Goal: Task Accomplishment & Management: Complete application form

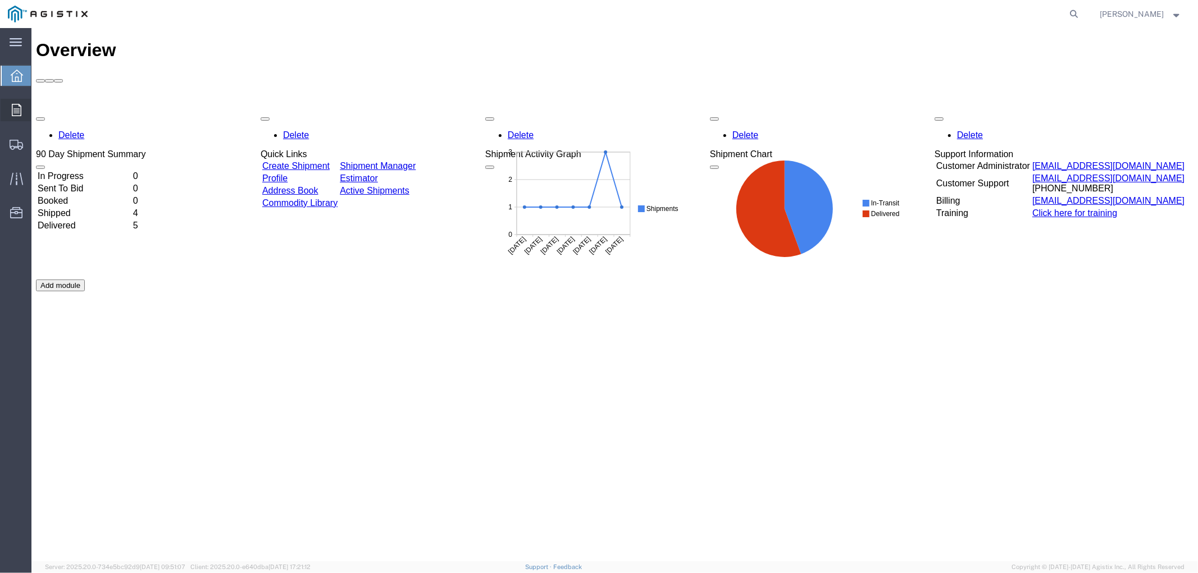
click at [21, 104] on div at bounding box center [16, 110] width 31 height 22
click at [20, 146] on icon at bounding box center [16, 145] width 13 height 10
click at [0, 0] on span "Shipment Manager" at bounding box center [0, 0] width 0 height 0
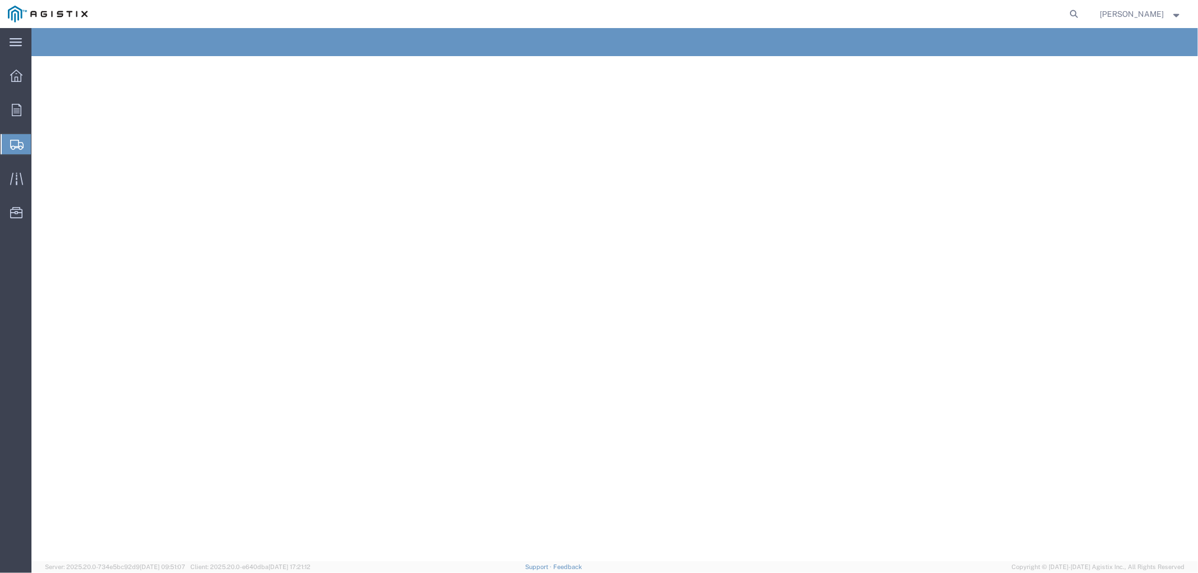
click at [0, 0] on span "Create Shipment" at bounding box center [0, 0] width 0 height 0
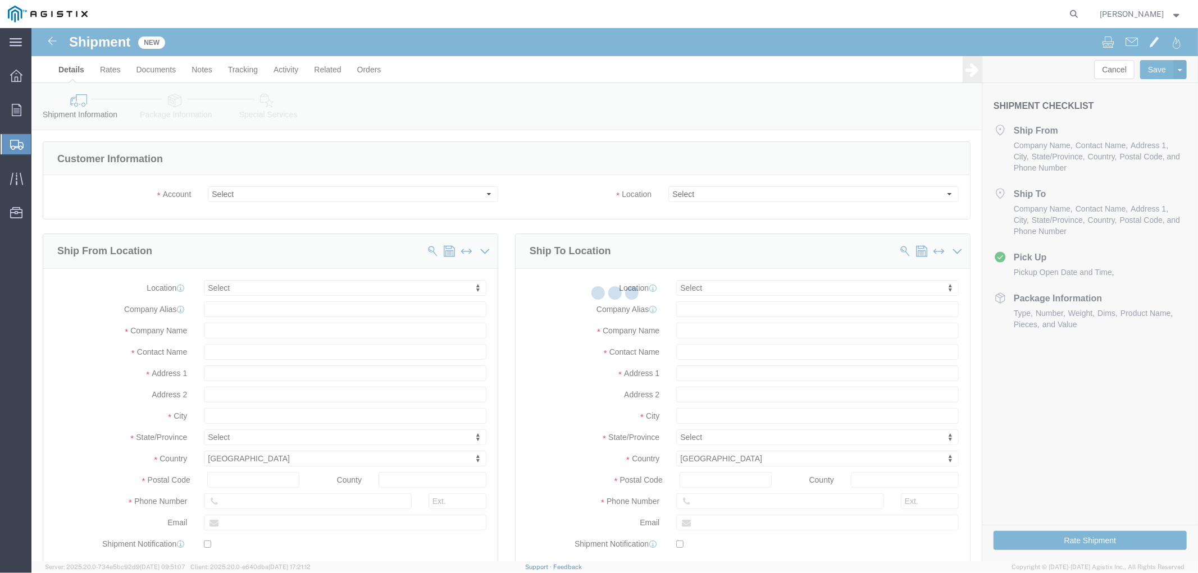
select select
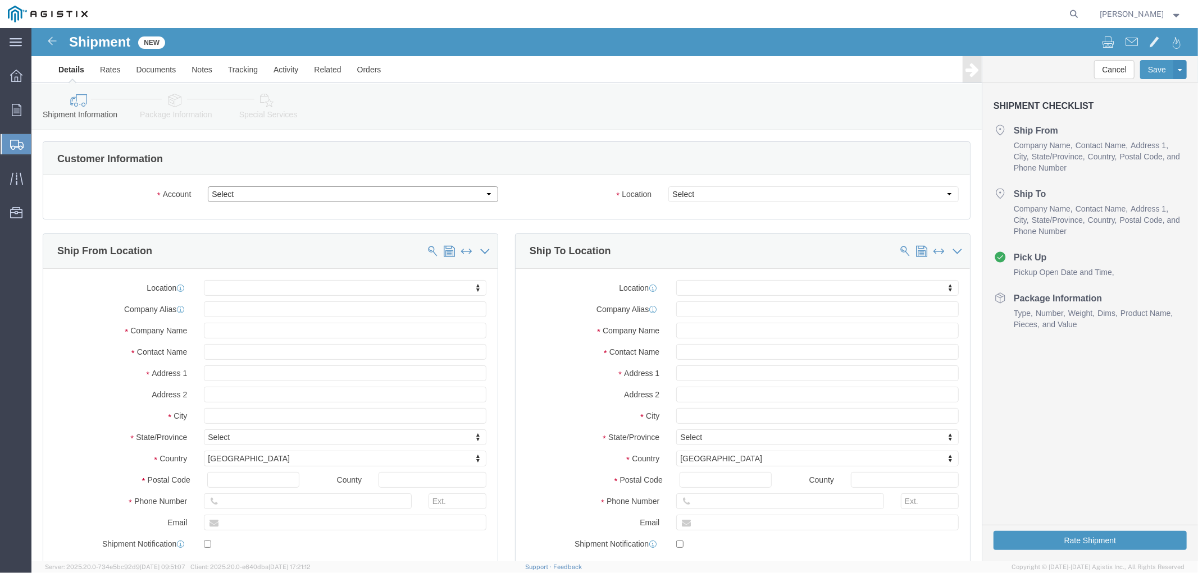
click select "Select Aviat Networks PG&E"
select select "9596"
click select "Select Aviat Networks PG&E"
select select
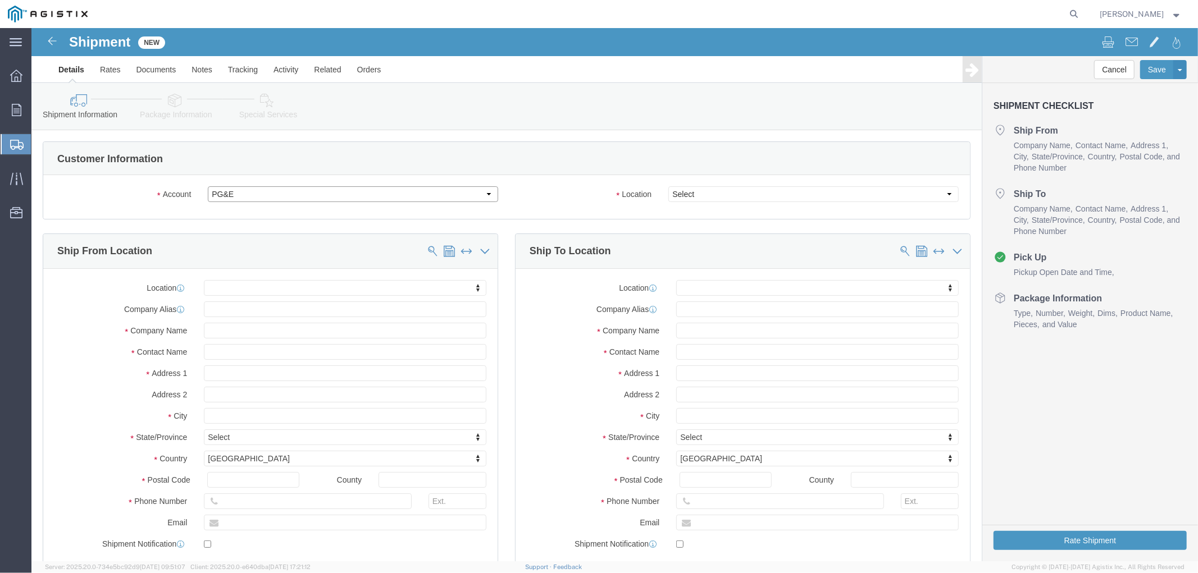
select select
click select "Select"
select select "23082"
click select "Select All Others [GEOGRAPHIC_DATA] [GEOGRAPHIC_DATA] [GEOGRAPHIC_DATA] [GEOGRA…"
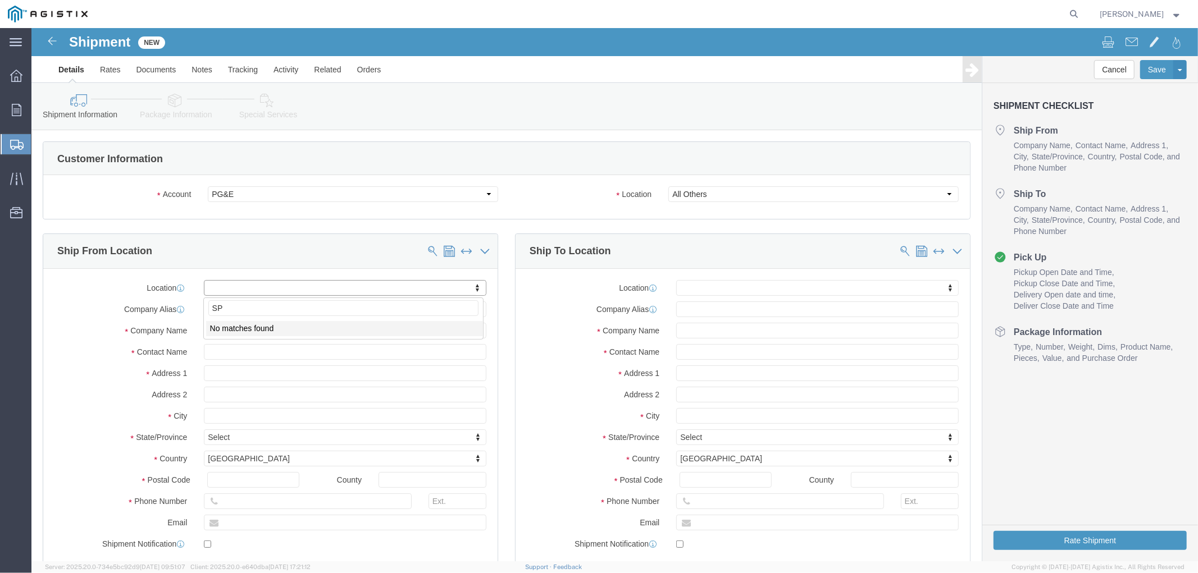
type input "S"
type input "A"
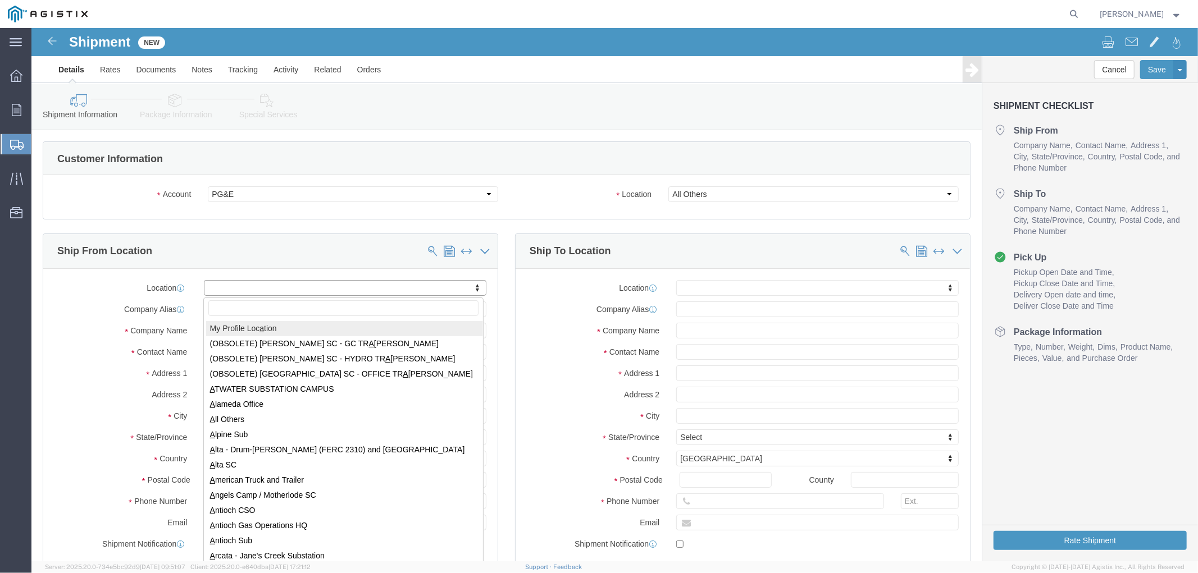
type input "J"
select select "MYPROFILE"
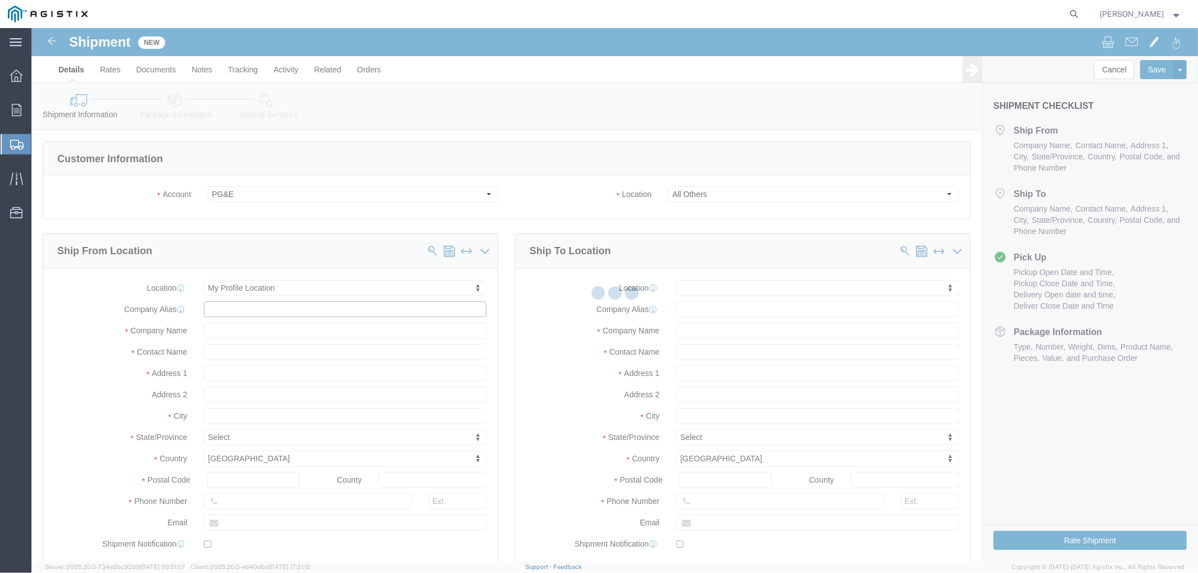
select select "[GEOGRAPHIC_DATA]"
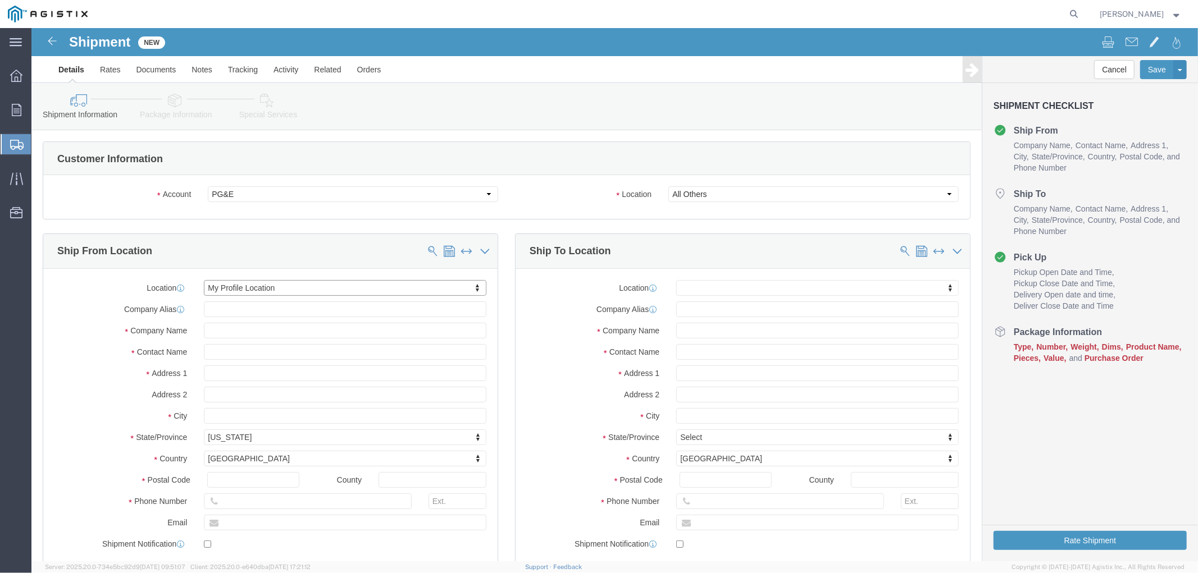
drag, startPoint x: 151, startPoint y: 271, endPoint x: 158, endPoint y: 270, distance: 7.4
drag, startPoint x: 243, startPoint y: 304, endPoint x: 200, endPoint y: 318, distance: 44.8
click div "Company Name"
type input "Aviat Networks"
type input "[PERSON_NAME]"
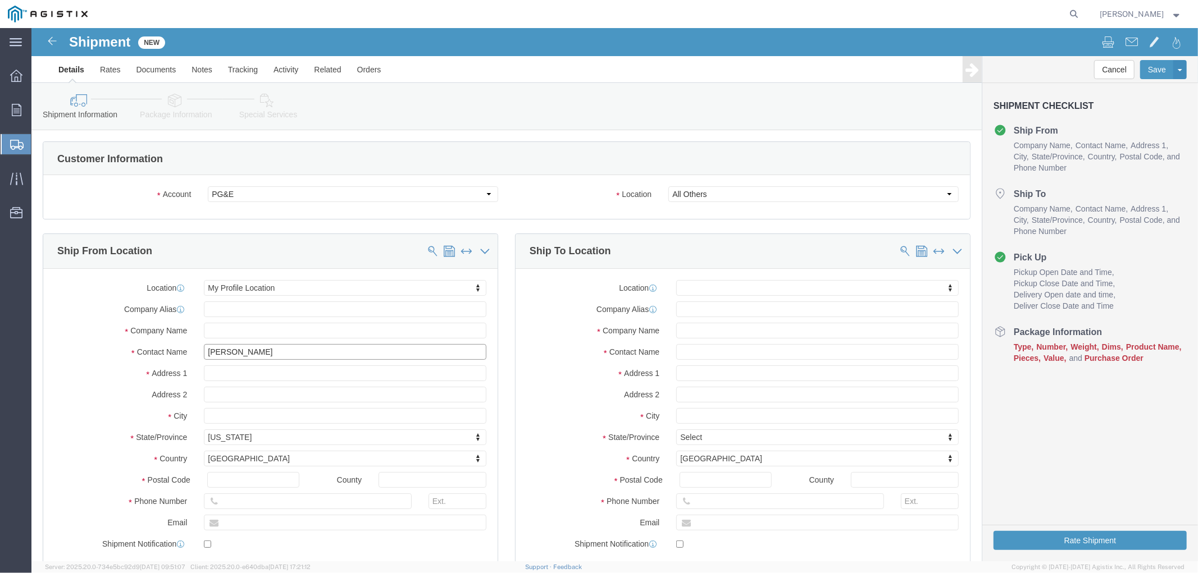
click div "Contact Name [PERSON_NAME]"
drag, startPoint x: 298, startPoint y: 341, endPoint x: 169, endPoint y: 352, distance: 129.0
click input "text"
type input "200C [PERSON_NAME] Dr"
drag, startPoint x: 215, startPoint y: 344, endPoint x: 140, endPoint y: 350, distance: 74.9
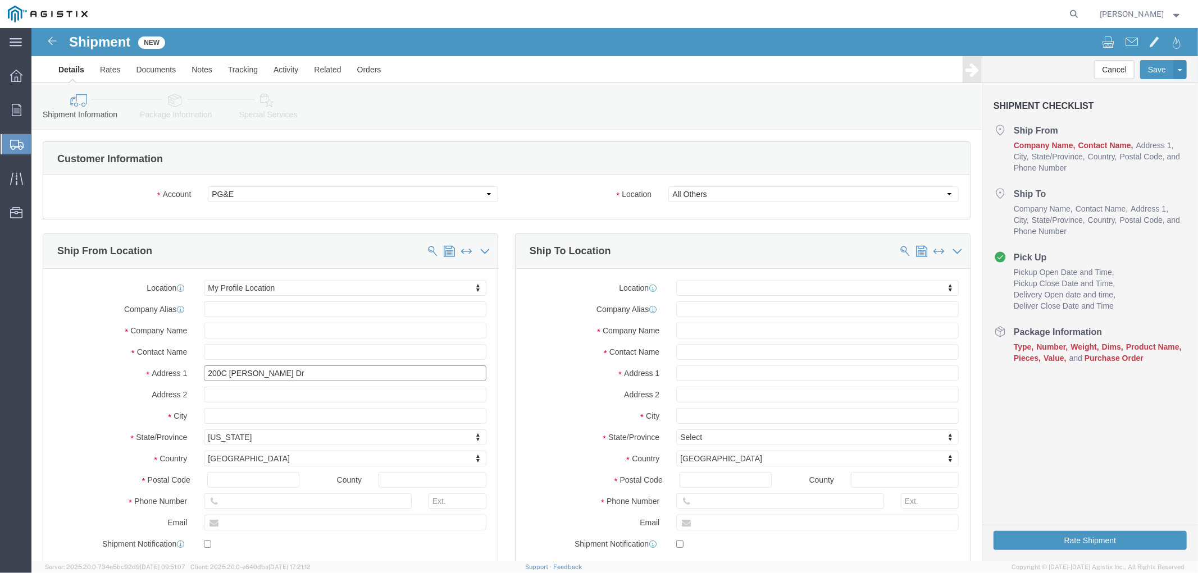
click div "Address [STREET_ADDRESS][PERSON_NAME]"
select select
click input "text"
type input "S"
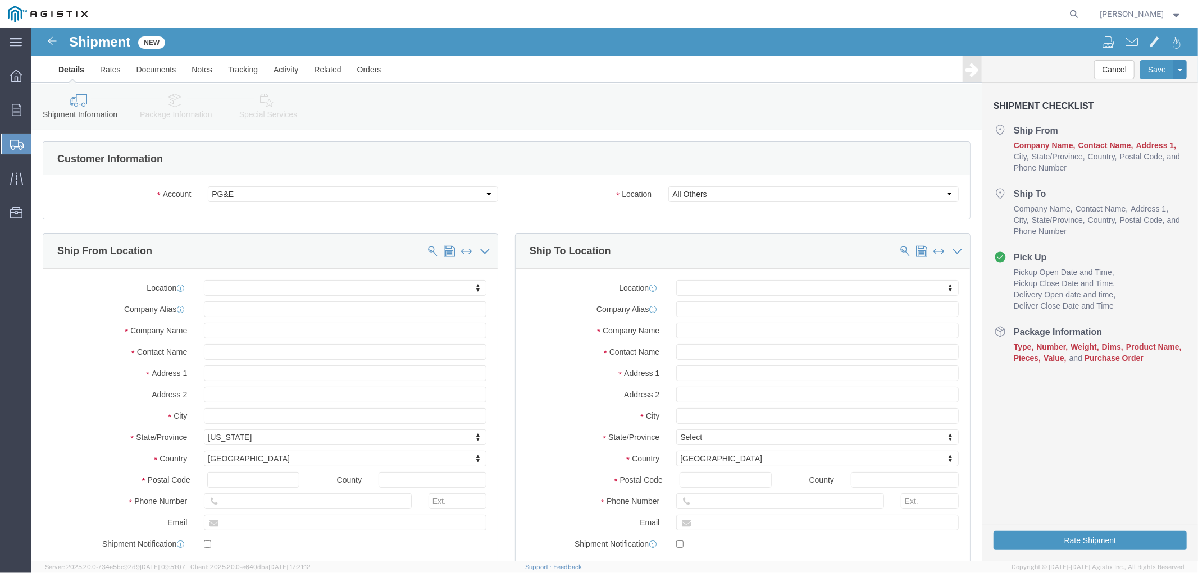
click div "Location My Profile Location (OBSOLETE) [PERSON_NAME] SC - GC TRAILER (OBSOLETE…"
type input "J"
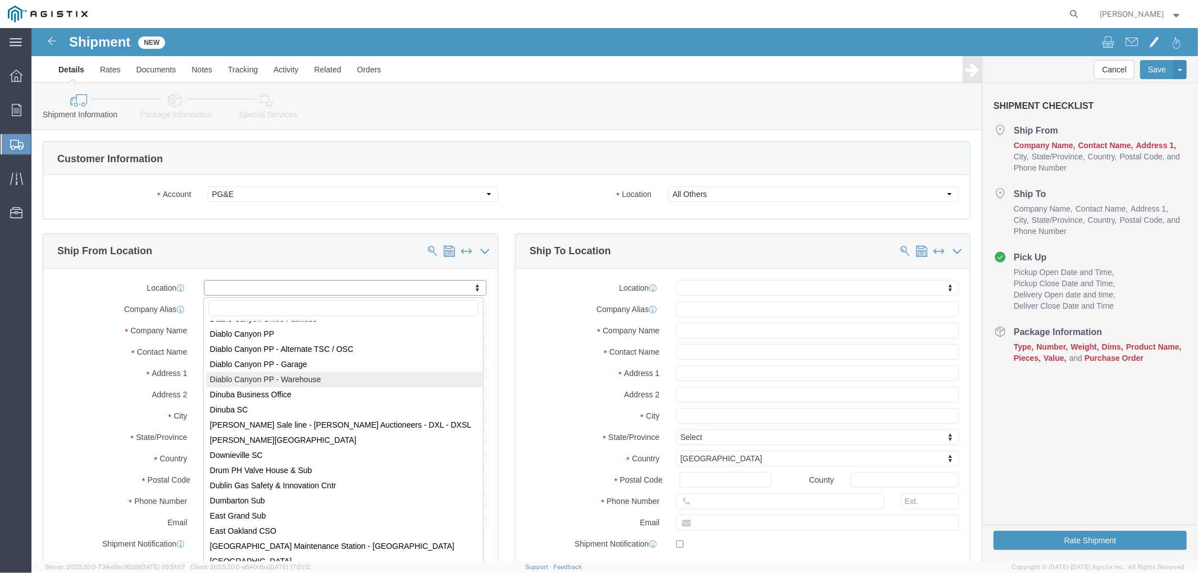
scroll to position [1423, 0]
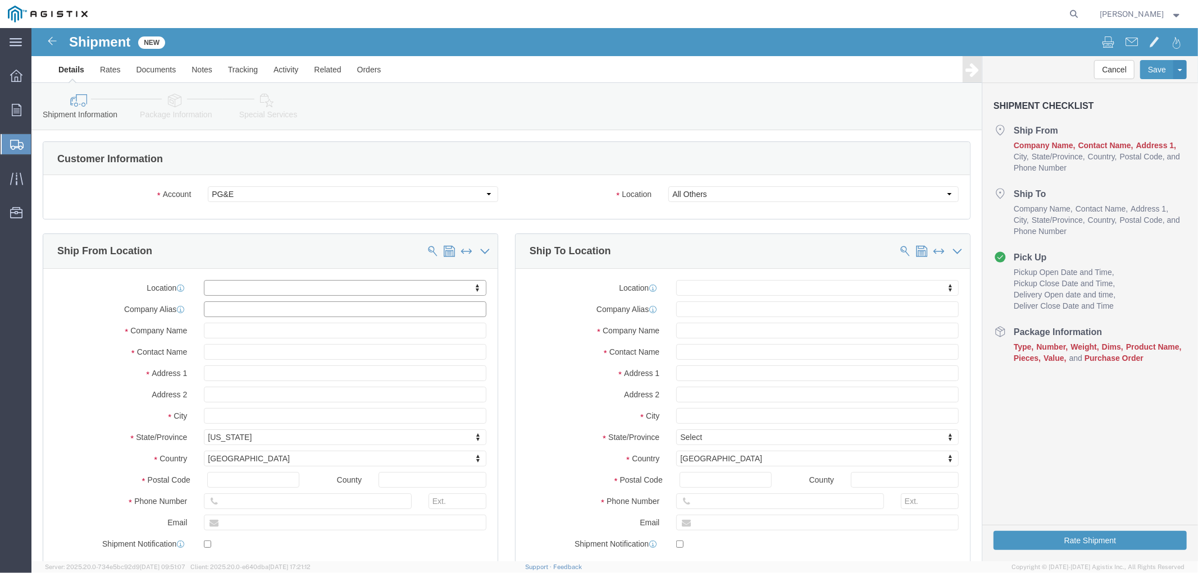
click input "text"
type input "S"
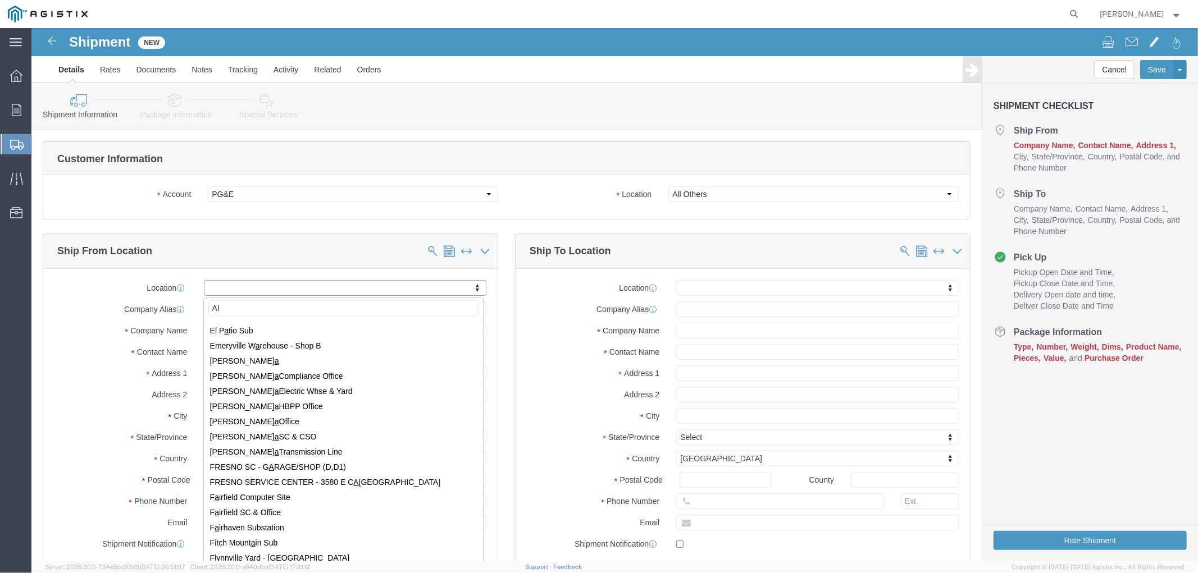
type input "AIT"
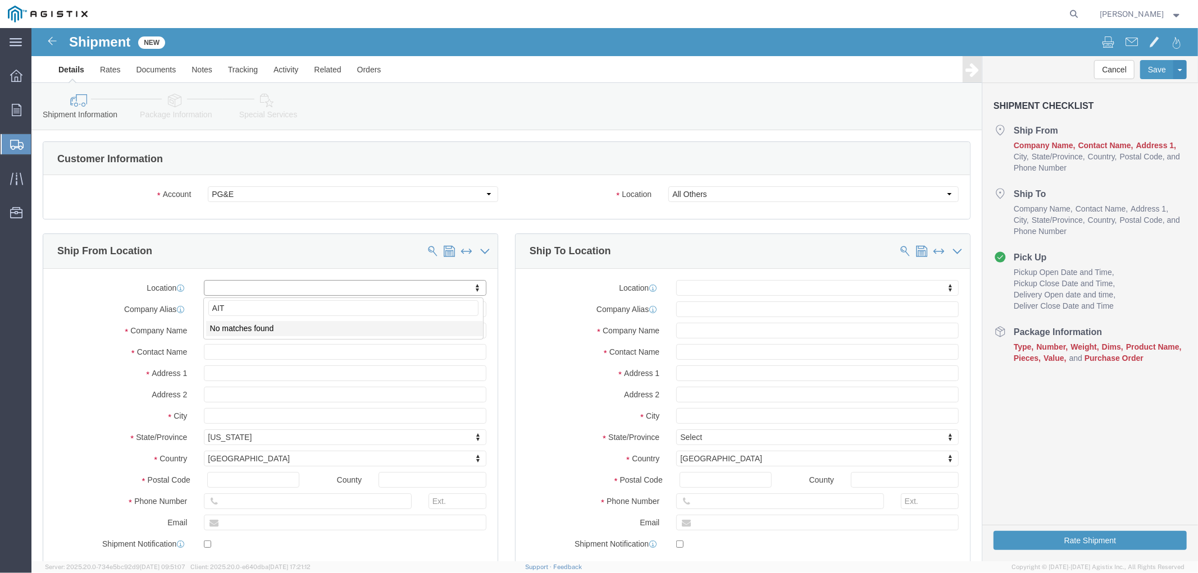
drag, startPoint x: 206, startPoint y: 276, endPoint x: 137, endPoint y: 277, distance: 69.1
click body "Shipment New Details Rates Documents Notes Tracking Activity Related Orders Can…"
drag, startPoint x: 93, startPoint y: 296, endPoint x: 180, endPoint y: 312, distance: 88.4
click input "text"
type input "A"
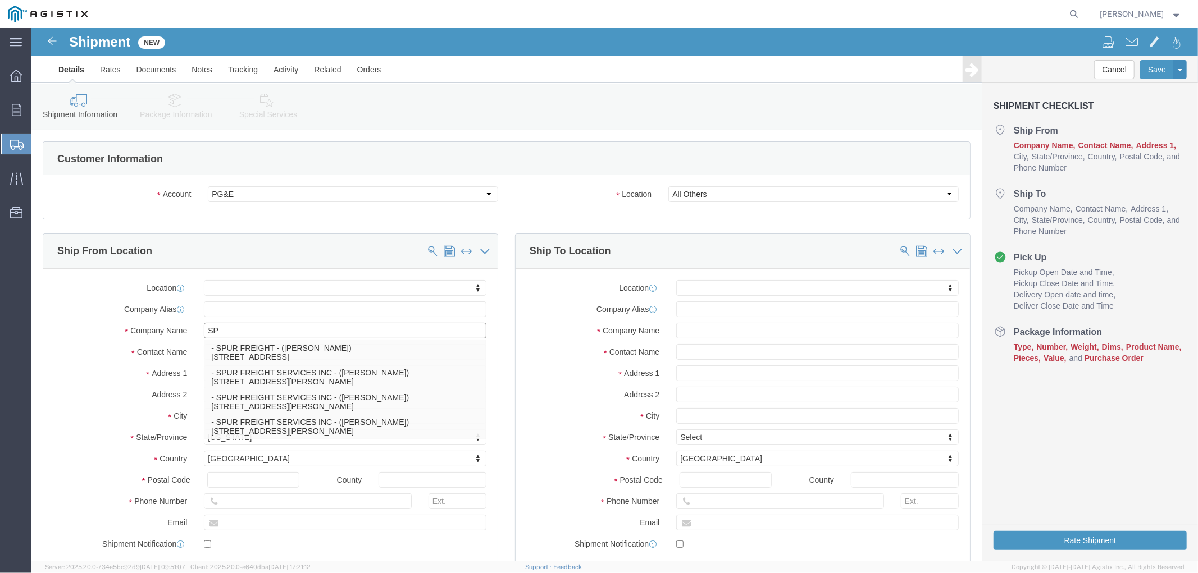
type input "SPU"
click p "- SPUR FREIGHT SERVICES INC - ([PERSON_NAME]) [STREET_ADDRESS][PERSON_NAME]"
select select "[GEOGRAPHIC_DATA]"
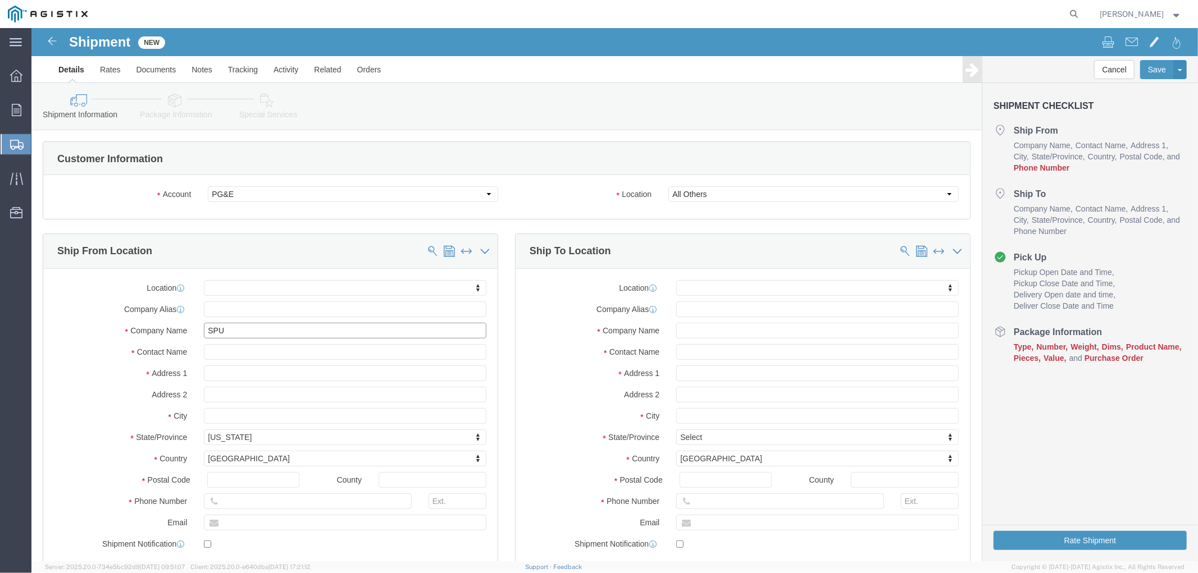
type input "SPUR FREIGHT SERVICES INC"
click div "Location My Profile Location (OBSOLETE) [PERSON_NAME] SC - GC TRAILER (OBSOLETE…"
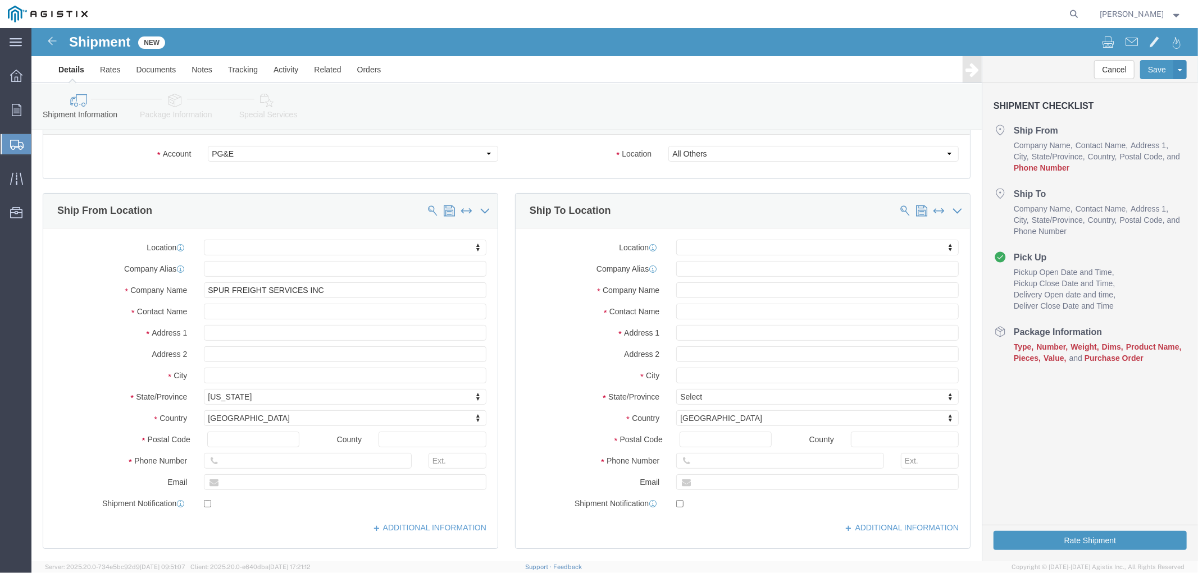
scroll to position [62, 0]
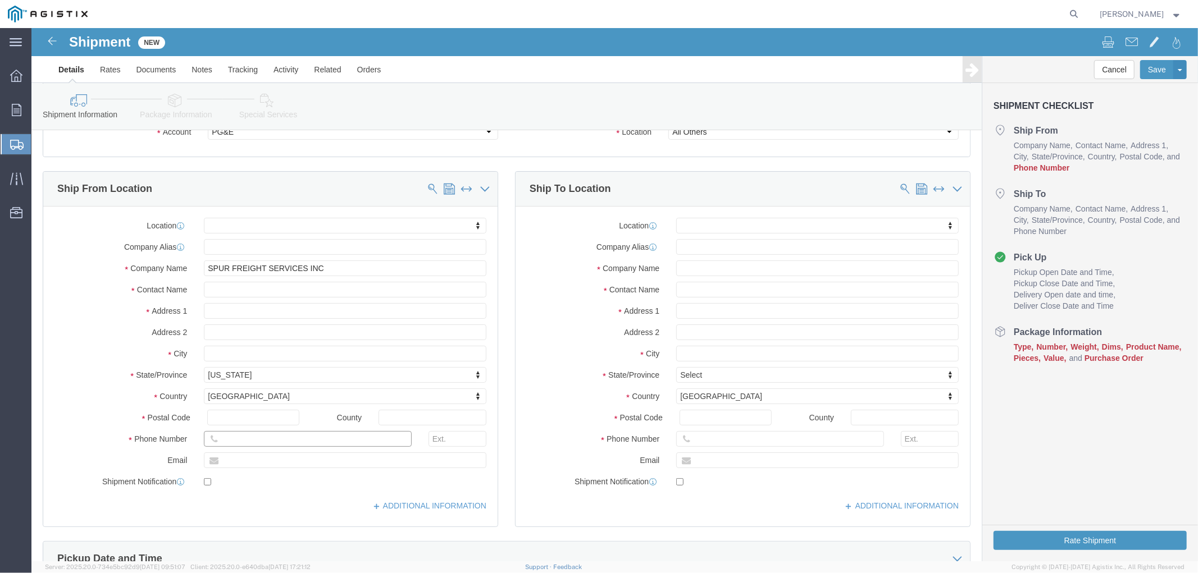
click input "text"
paste input "5126940651"
type input "5126940651"
drag, startPoint x: 536, startPoint y: 221, endPoint x: 506, endPoint y: 225, distance: 30.0
click label "Company Alias"
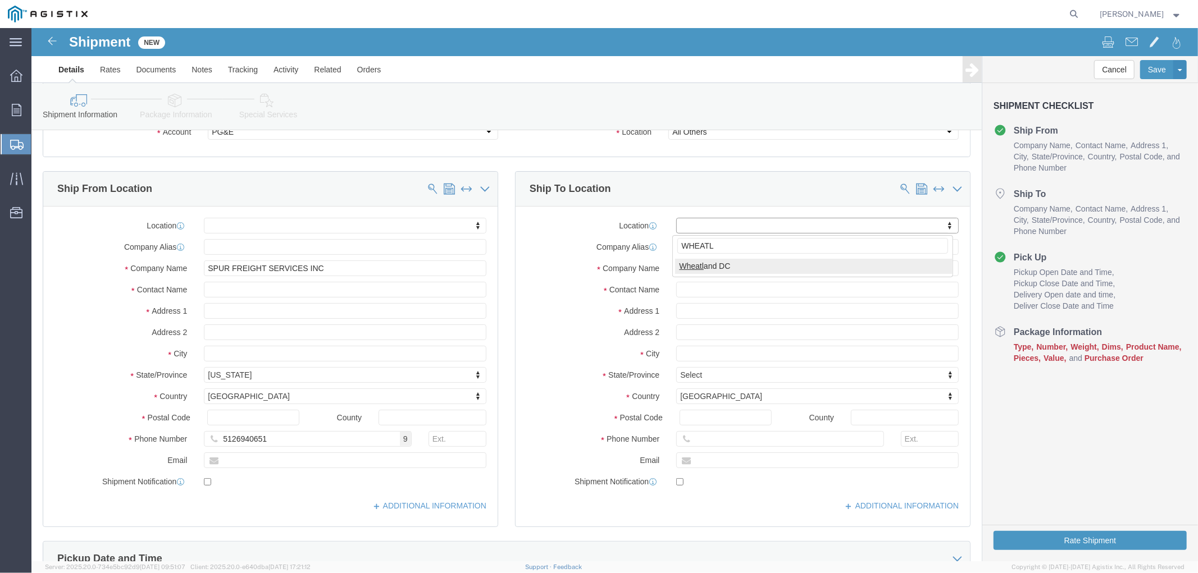
type input "WHEATL"
select select "19996"
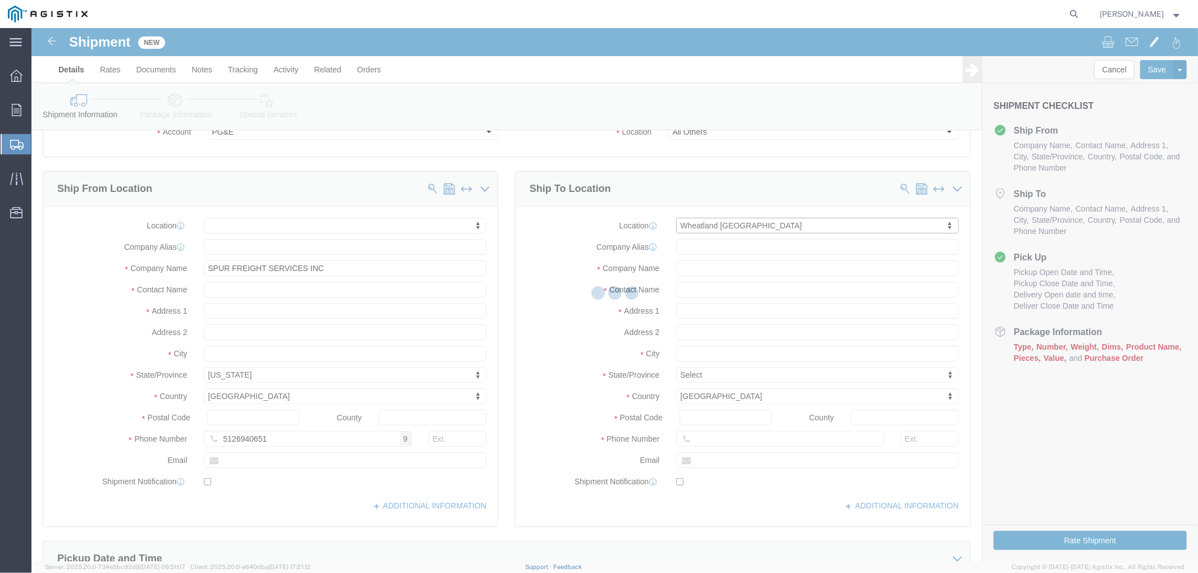
select select "CA"
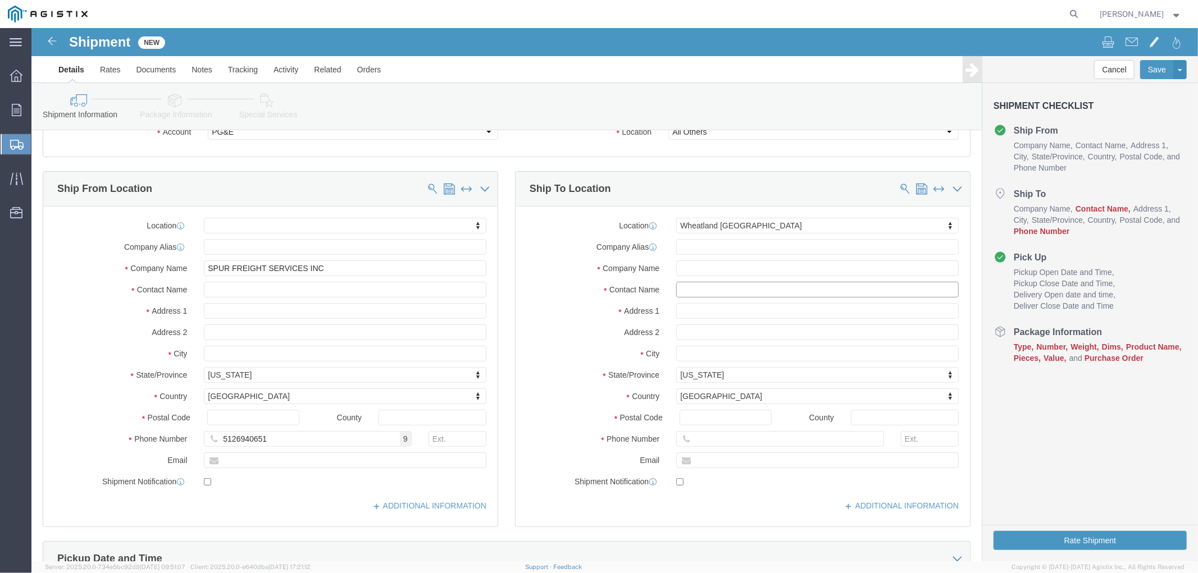
click input "text"
paste input "[PERSON_NAME], PMP®"
type input "[PERSON_NAME], PMP®"
click input "text"
paste input "Chico - Paradise MV"
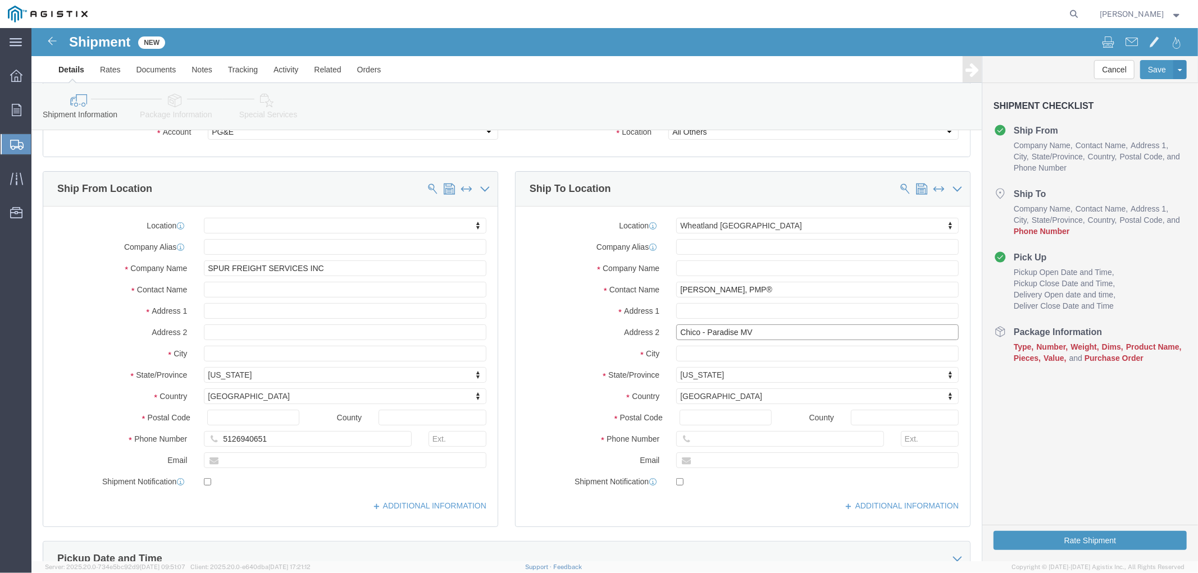
type input "Chico - Paradise MV"
click input "text"
paste input "[PHONE_NUMBER] |"
type input "[PHONE_NUMBER]"
click input "text"
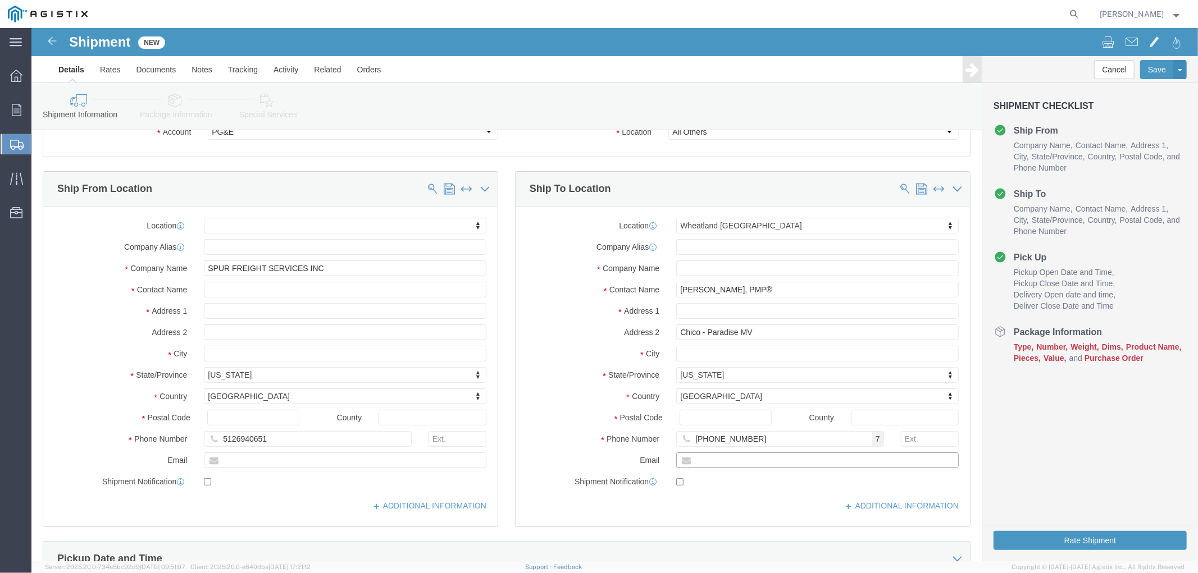
paste input "[EMAIL_ADDRESS][DOMAIN_NAME]"
type input "[EMAIL_ADDRESS][DOMAIN_NAME]"
checkbox input "true"
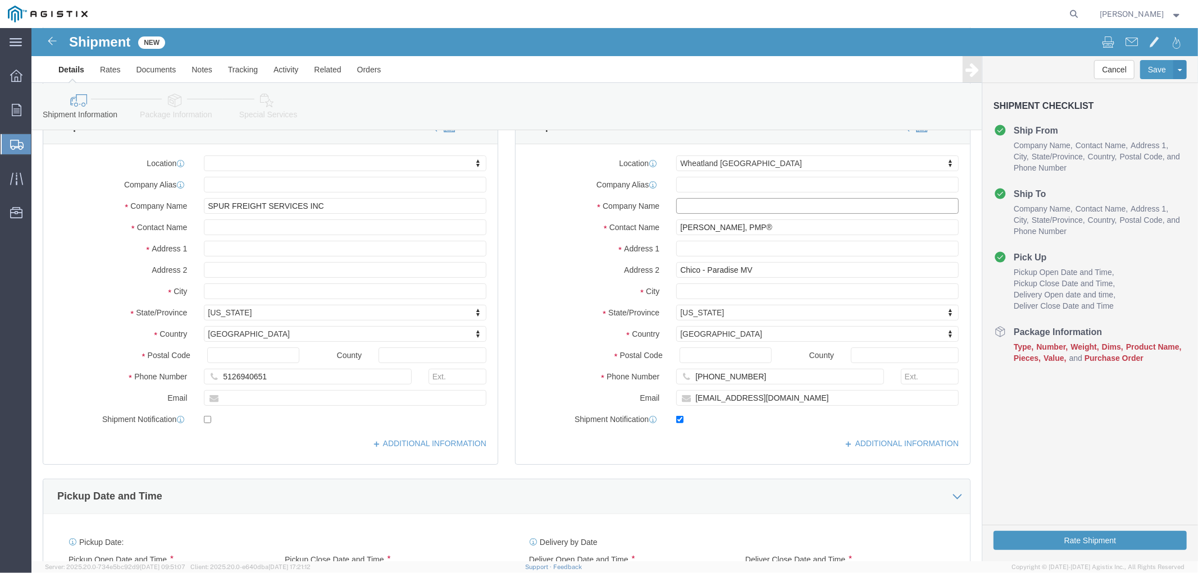
drag, startPoint x: 714, startPoint y: 180, endPoint x: 573, endPoint y: 172, distance: 141.8
click div "Company Name"
paste input "ACIFIC GAS & ELECTRIC COMPANY"
type input "PACIFIC GAS & ELECTRIC COMPANY"
click label "Contact Name"
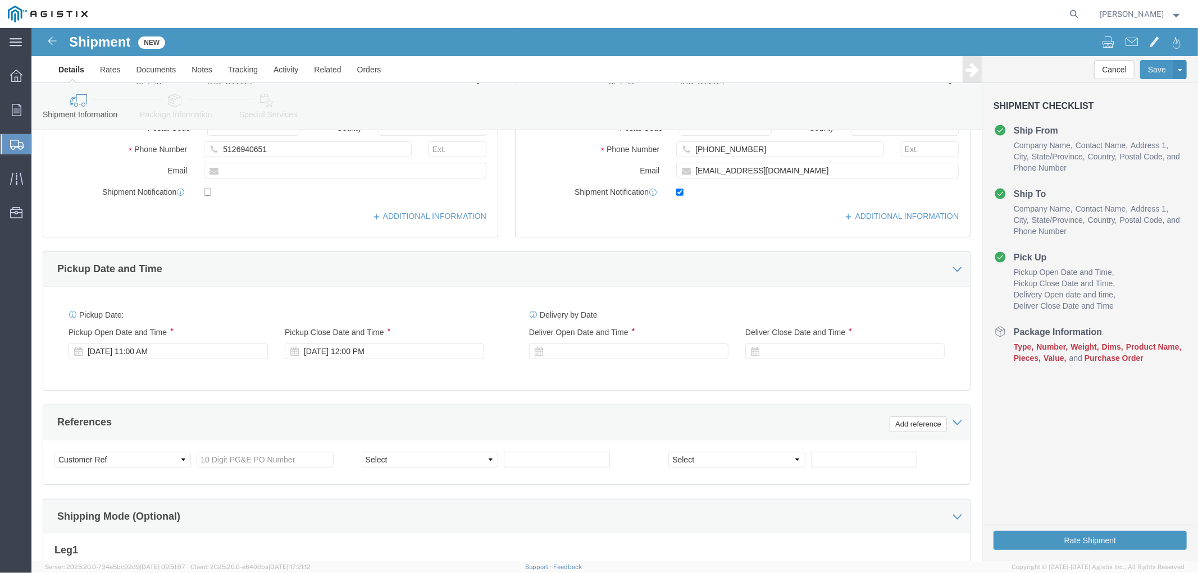
scroll to position [374, 0]
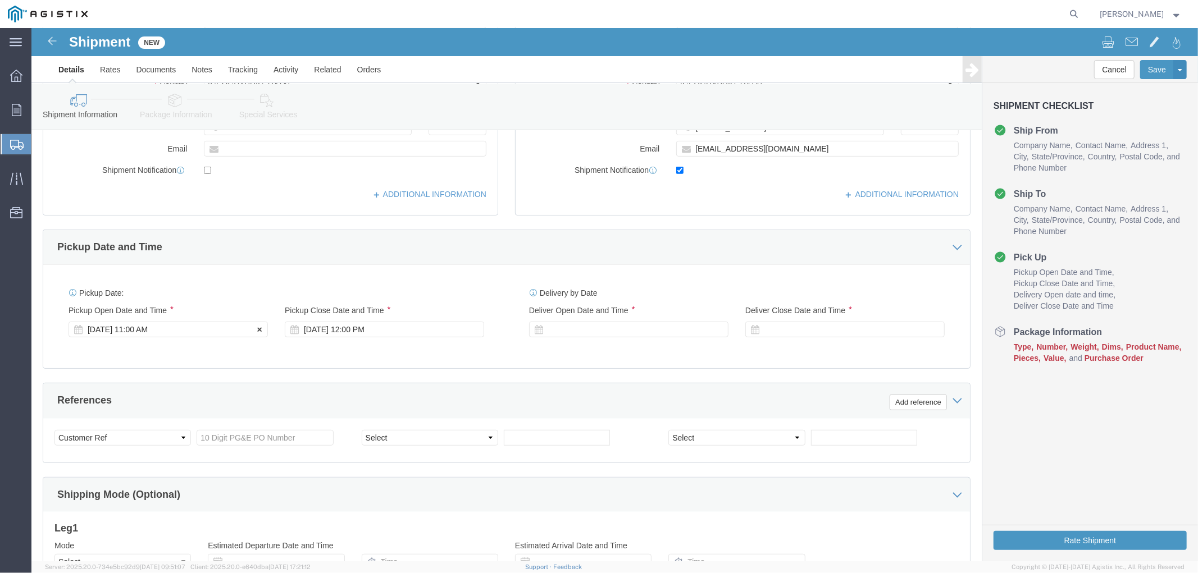
click div "[DATE] 11:00 AM"
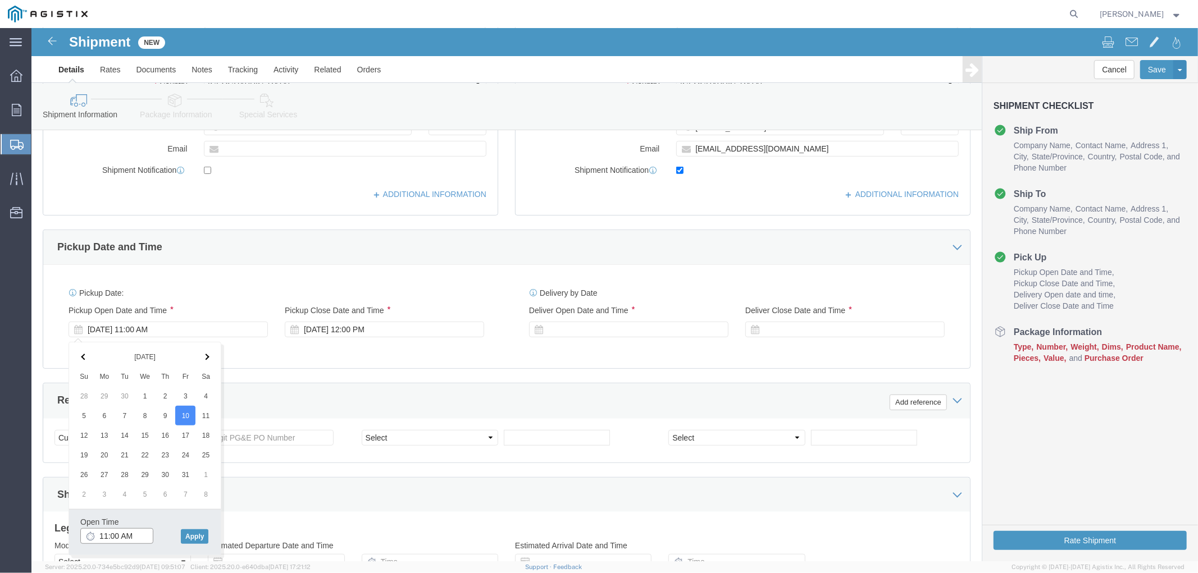
click input "11:00 AM"
click input "1:00 AM"
type input "1:00 pm"
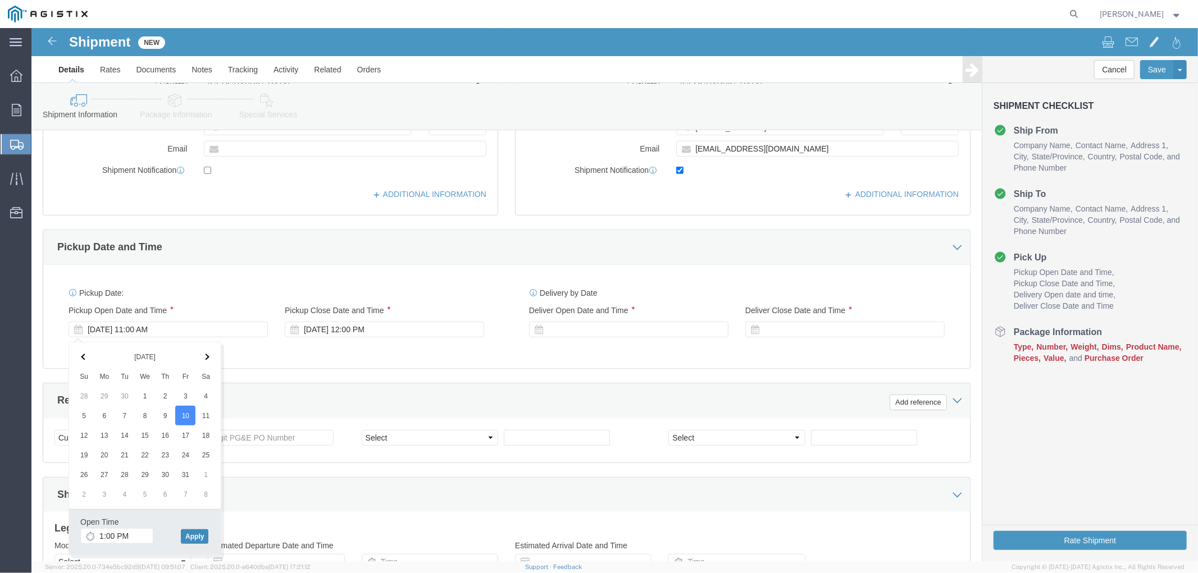
click button "Apply"
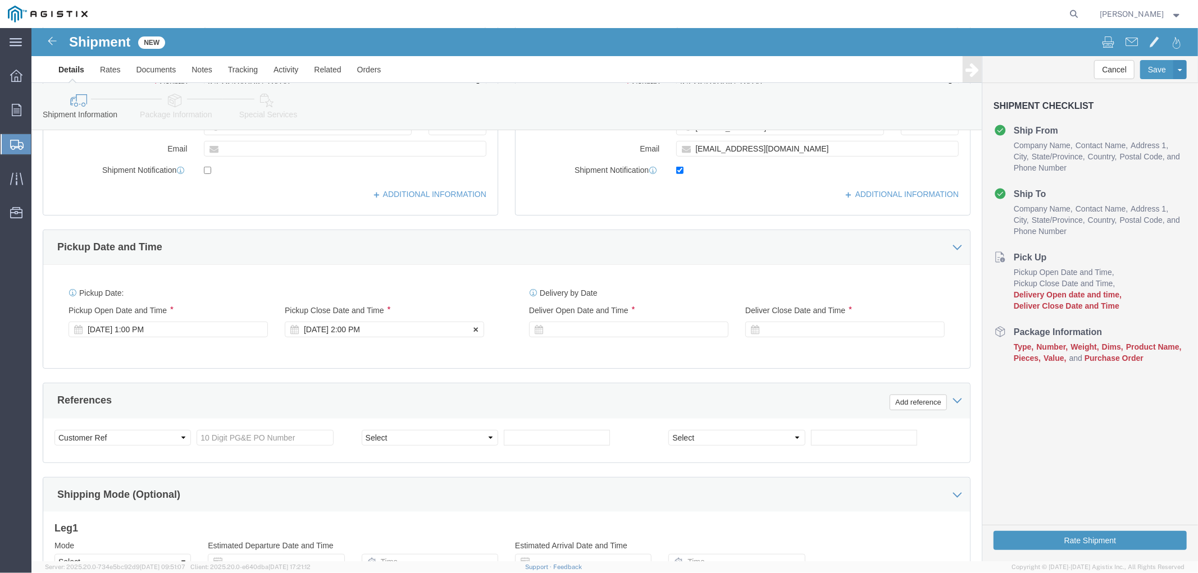
click div "[DATE] 2:00 PM"
click input "4:00 PM"
type input "4:30 PM"
click button "Apply"
click div "Delivery Start Date Delivery Start Time Deliver Open Date and Time Deliver Clos…"
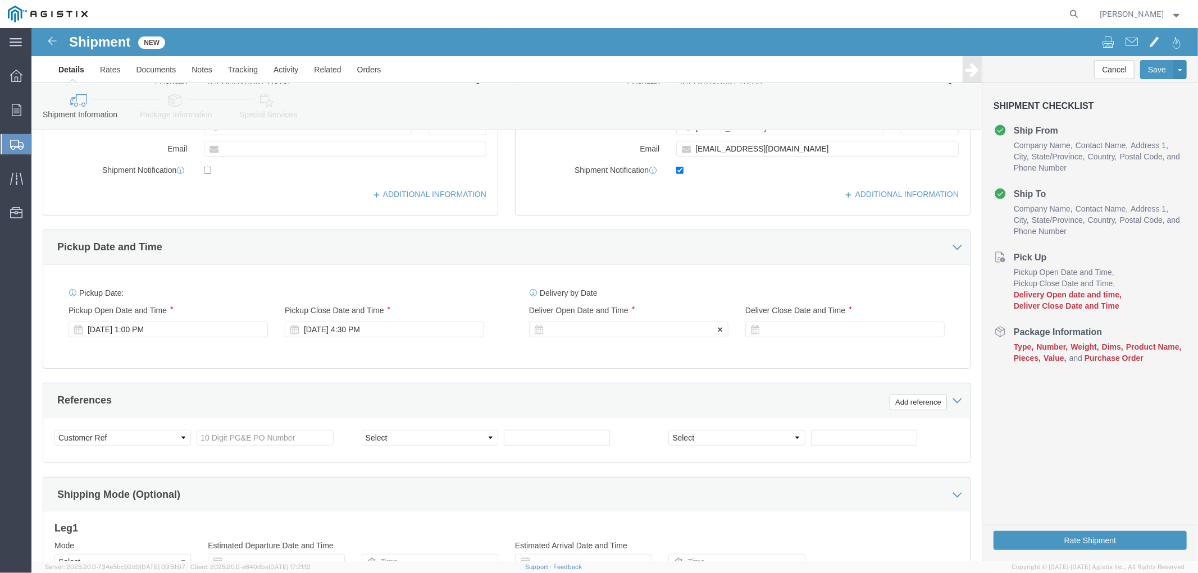
click div
click input "5:30 PM"
click input "9:30 PM"
type input "9:00 AM"
click button "Apply"
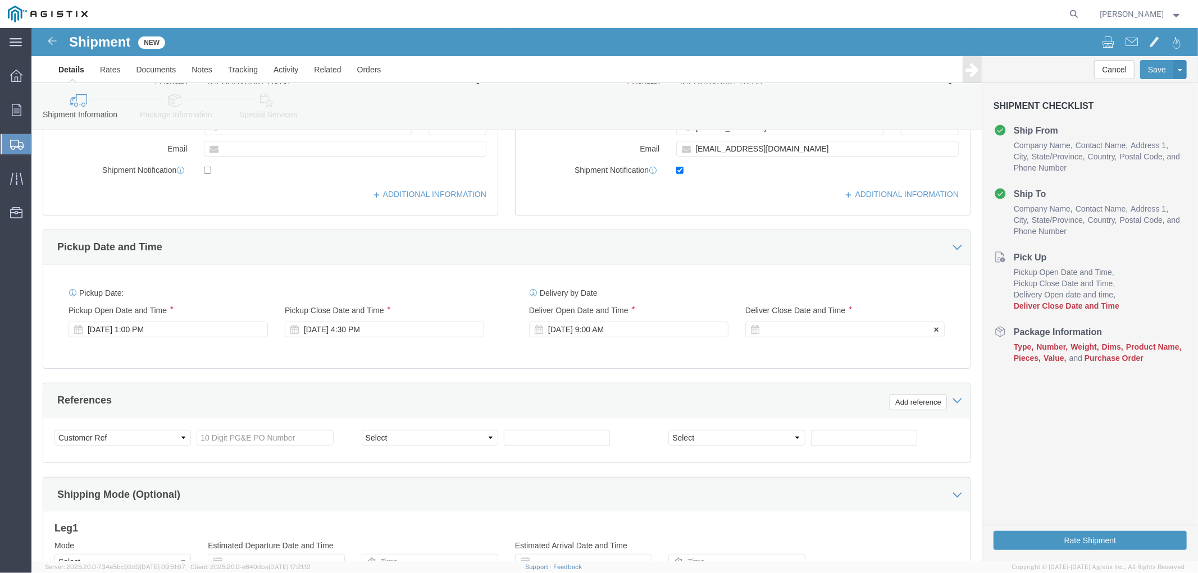
click div
click input "4:00 AM"
type input "4:00 PM"
click button "Apply"
click div "Customer Information Account Select Aviat Networks PG&E Location Select All Oth…"
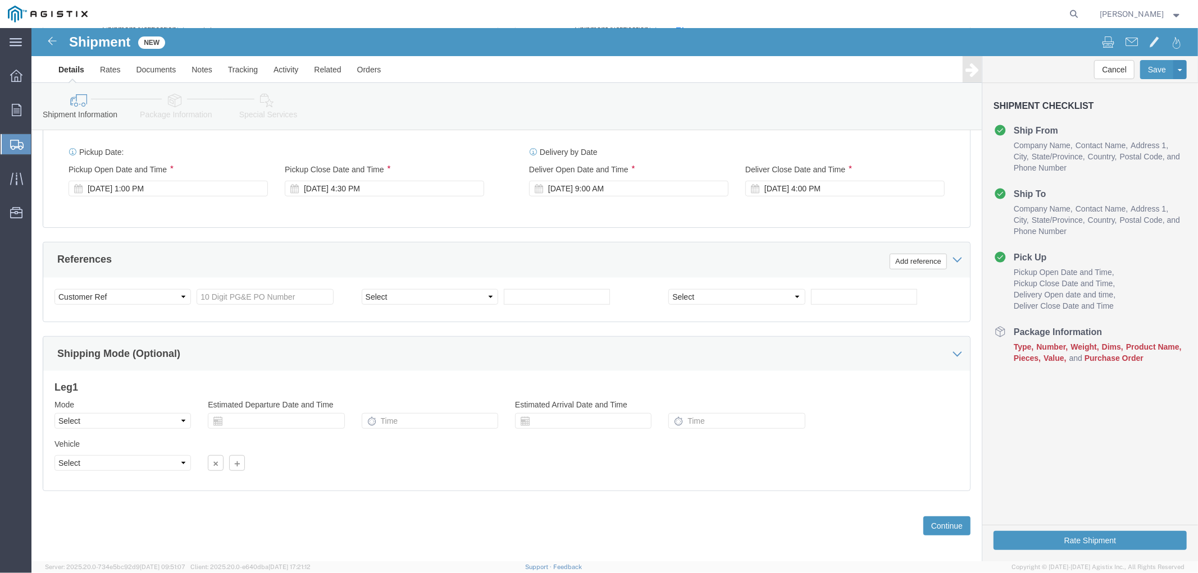
scroll to position [528, 0]
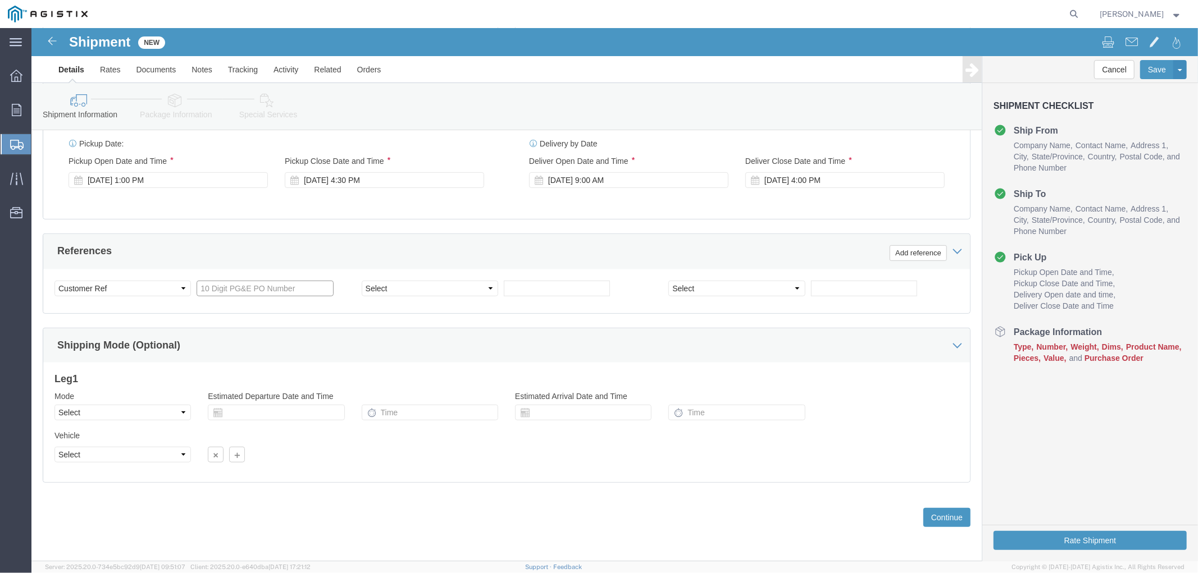
click input "text"
paste input "2701225860"
type input "2701225860"
click select "Select Account Type Activity ID Airline Appointment Number ASN Batch Request # …"
select select "SALEORDR"
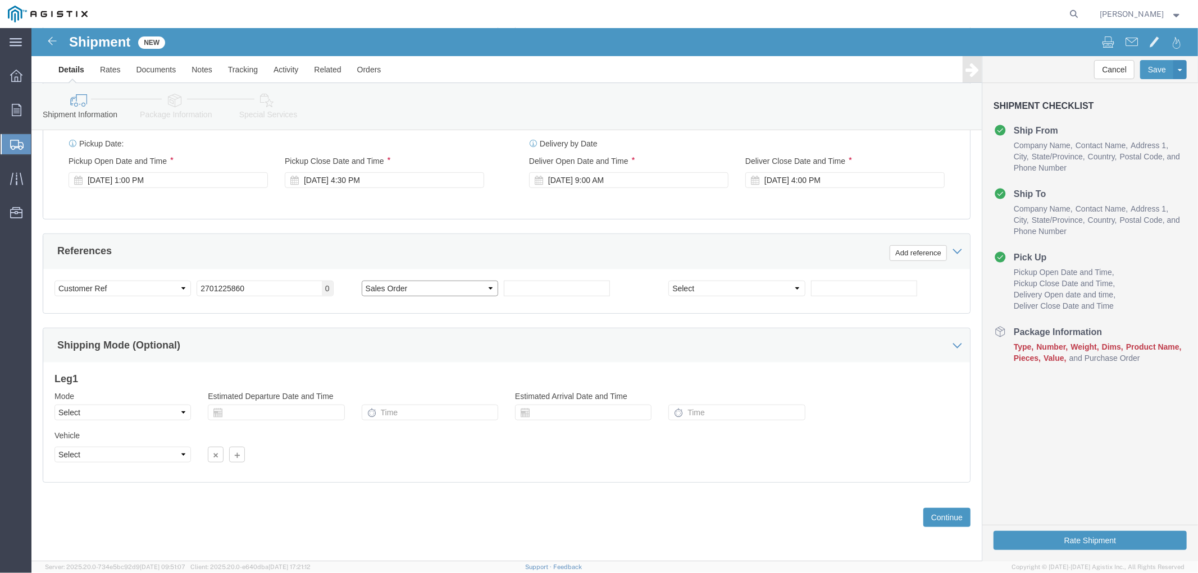
click select "Select Account Type Activity ID Airline Appointment Number ASN Batch Request # …"
click input "text"
paste input "2555805"
type input "2555805"
click select "Select Account Type Activity ID Airline Appointment Number ASN Batch Request # …"
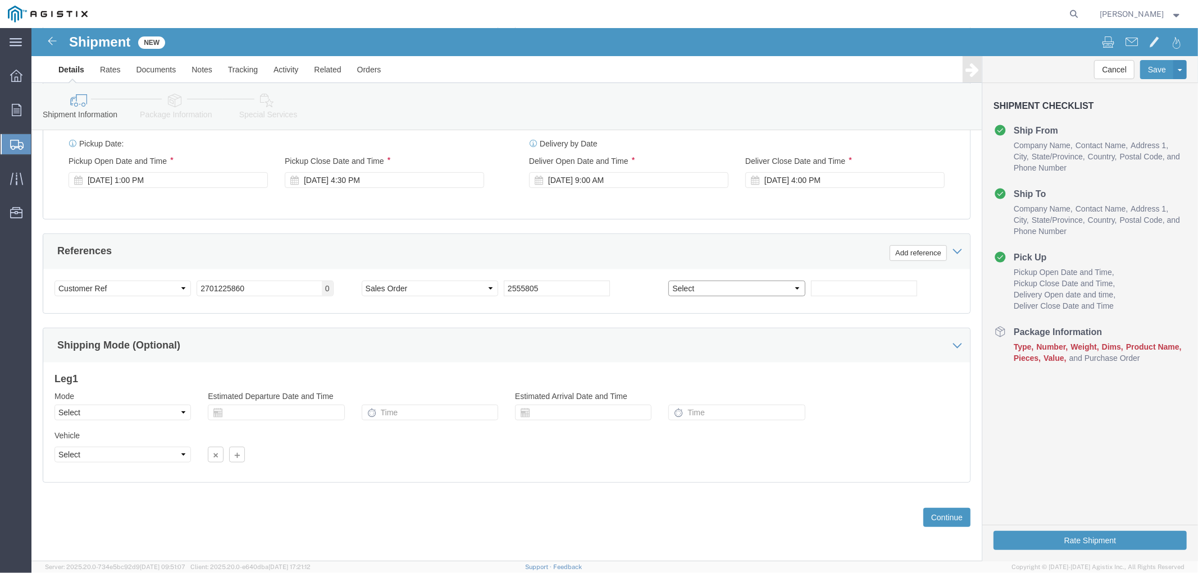
select select "PURCHORD"
click select "Select Account Type Activity ID Airline Appointment Number ASN Batch Request # …"
click input "text"
paste input "2701225858"
type input "2701225858"
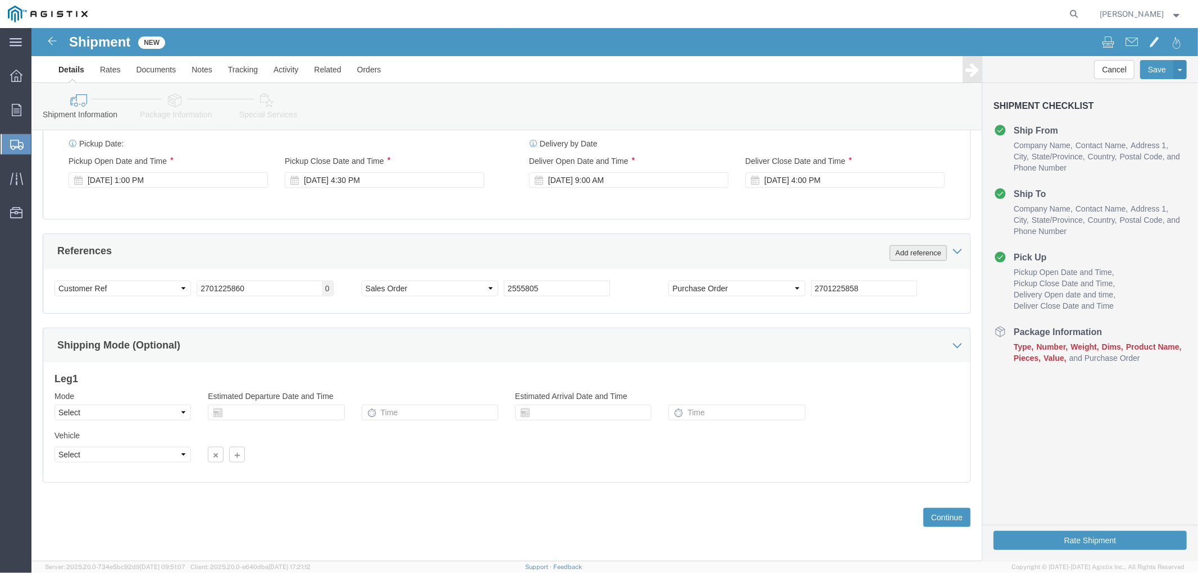
click button "Add reference"
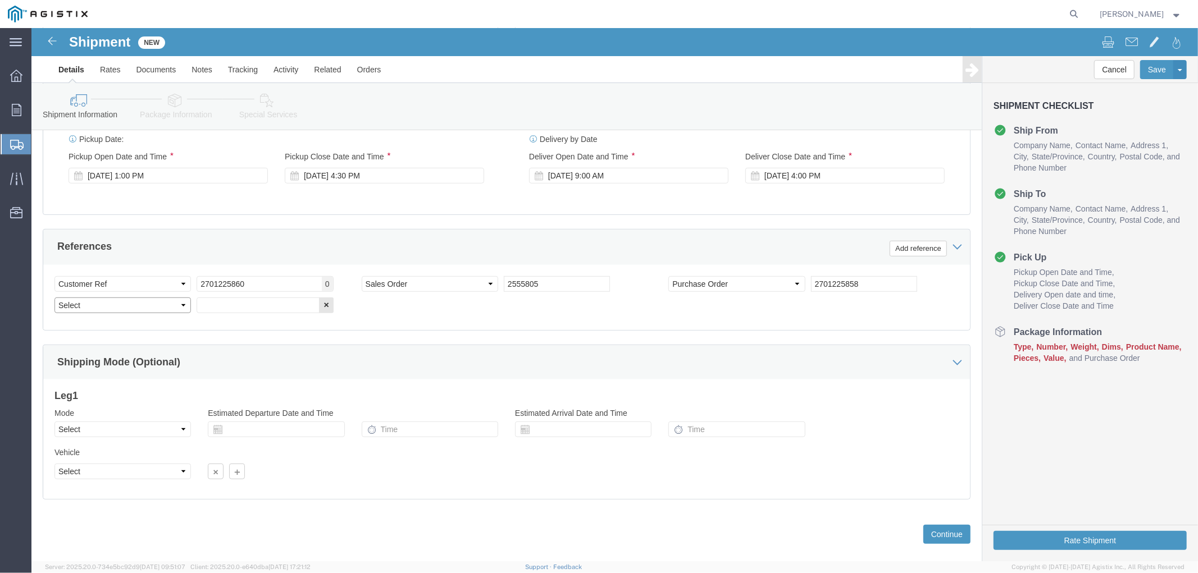
click select "Select Account Type Activity ID Airline Appointment Number ASN Batch Request # …"
select select "SALEORDR"
click select "Select Account Type Activity ID Airline Appointment Number ASN Batch Request # …"
click input "text"
paste input "2555838"
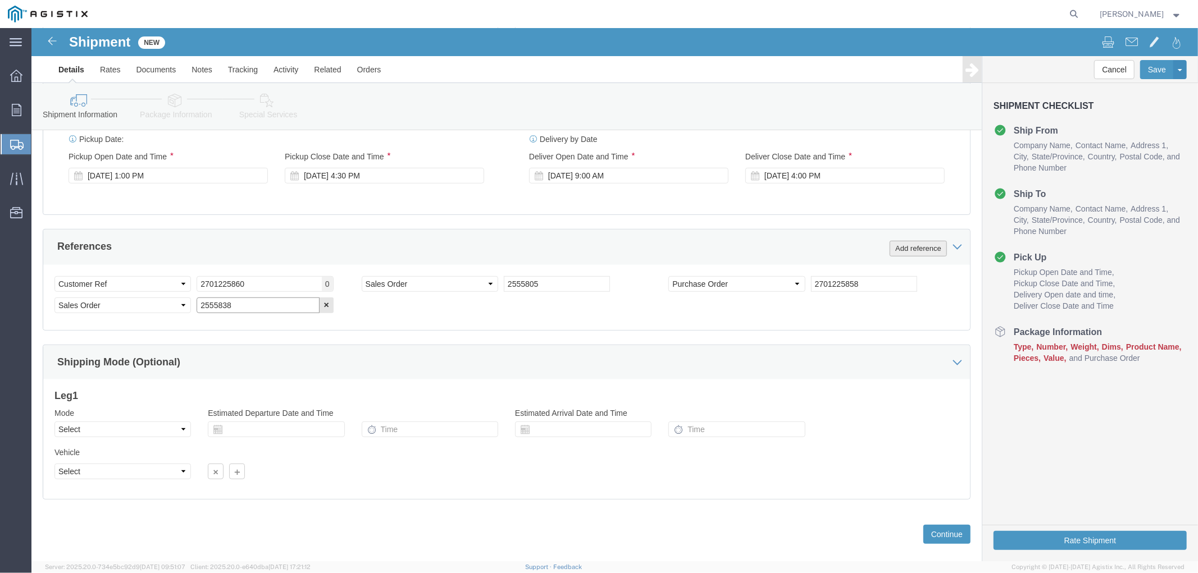
type input "2555838"
click button "Add reference"
click select "Select Account Type Activity ID Airline Appointment Number ASN Batch Request # …"
select select "PROJ"
click select "Select Account Type Activity ID Airline Appointment Number ASN Batch Request # …"
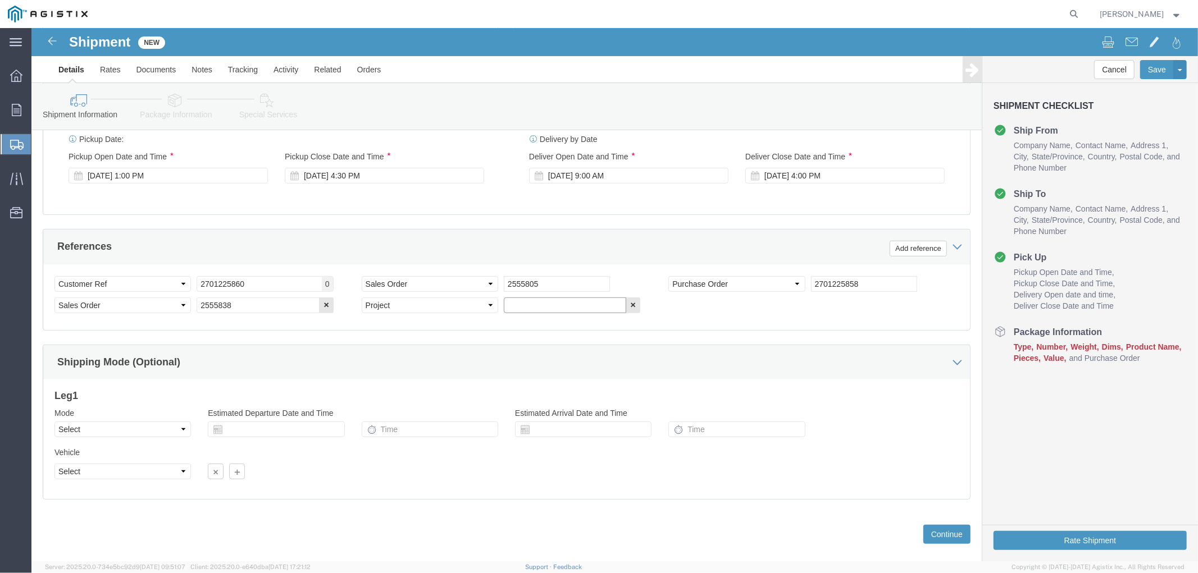
click input "text"
paste input "NA250718-59304"
type input "NA250718-59304"
click button "Continue"
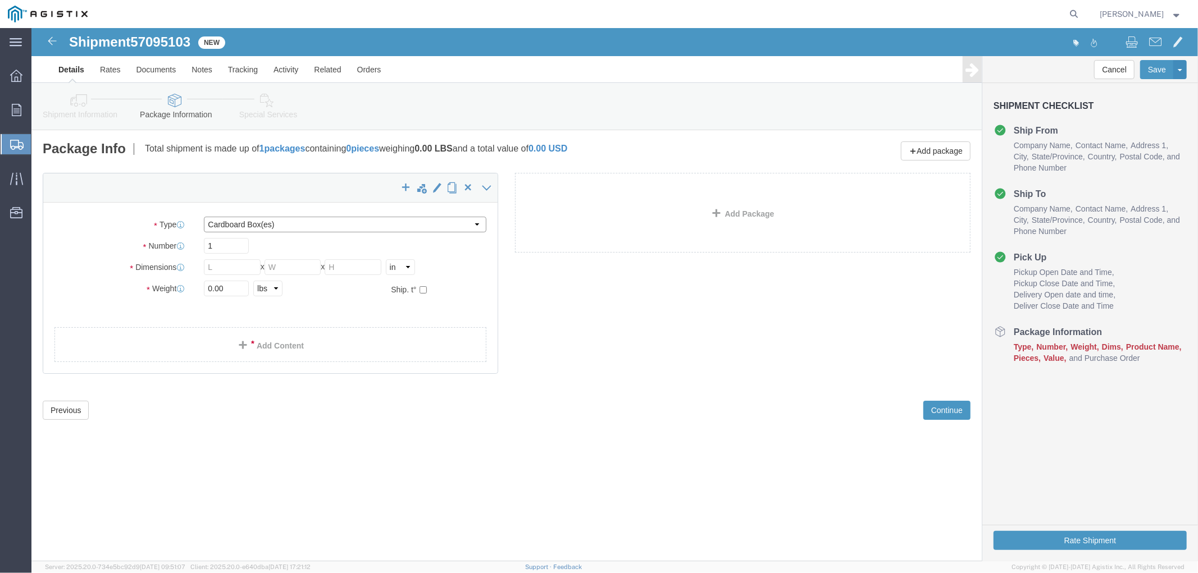
click select "Select Bulk Bundle(s) Cardboard Box(es) Carton(s) Crate(s) Drum(s) (Fiberboard)…"
select select "PSNS"
click select "Select Bulk Bundle(s) Cardboard Box(es) Carton(s) Crate(s) Drum(s) (Fiberboard)…"
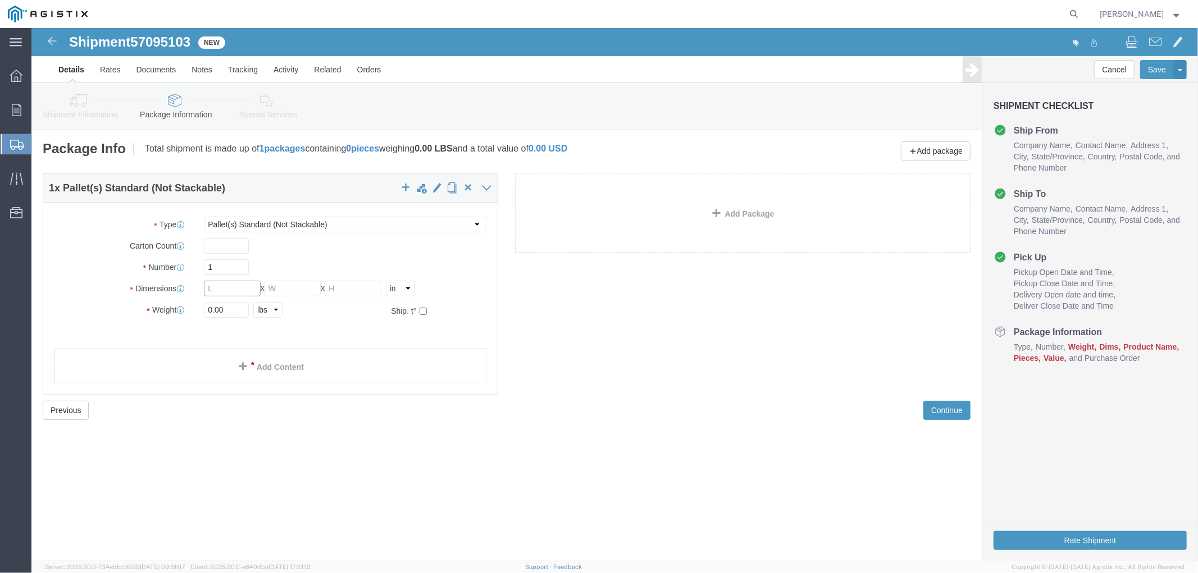
click input "text"
type input "48"
type input "32"
type input "25"
click div "Weight 0.00 Select kgs lbs Ship. t°"
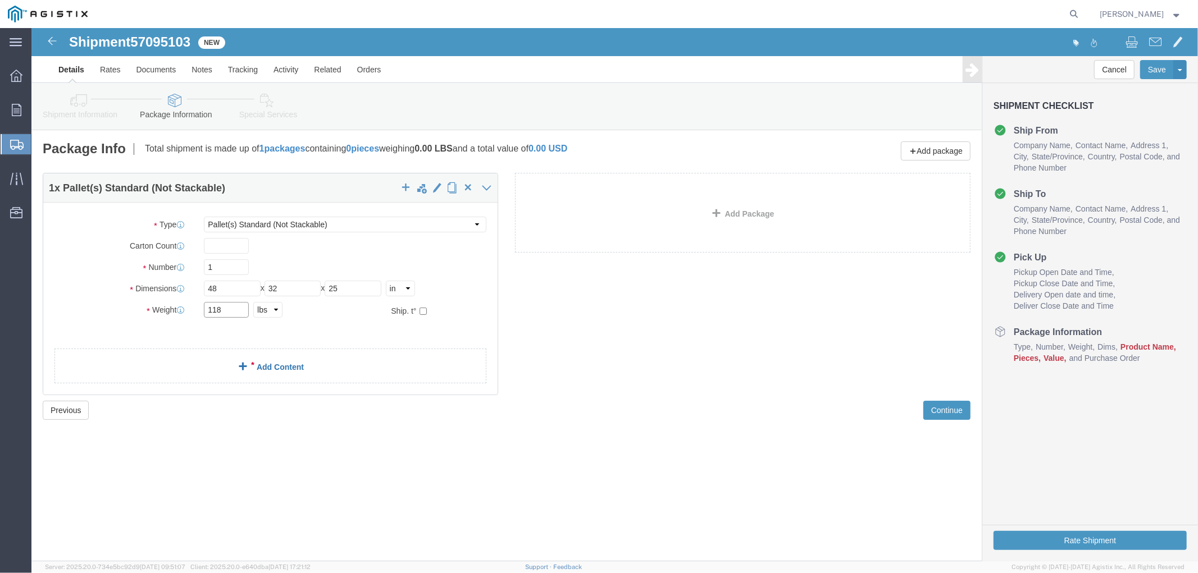
type input "118"
click link "Add Content"
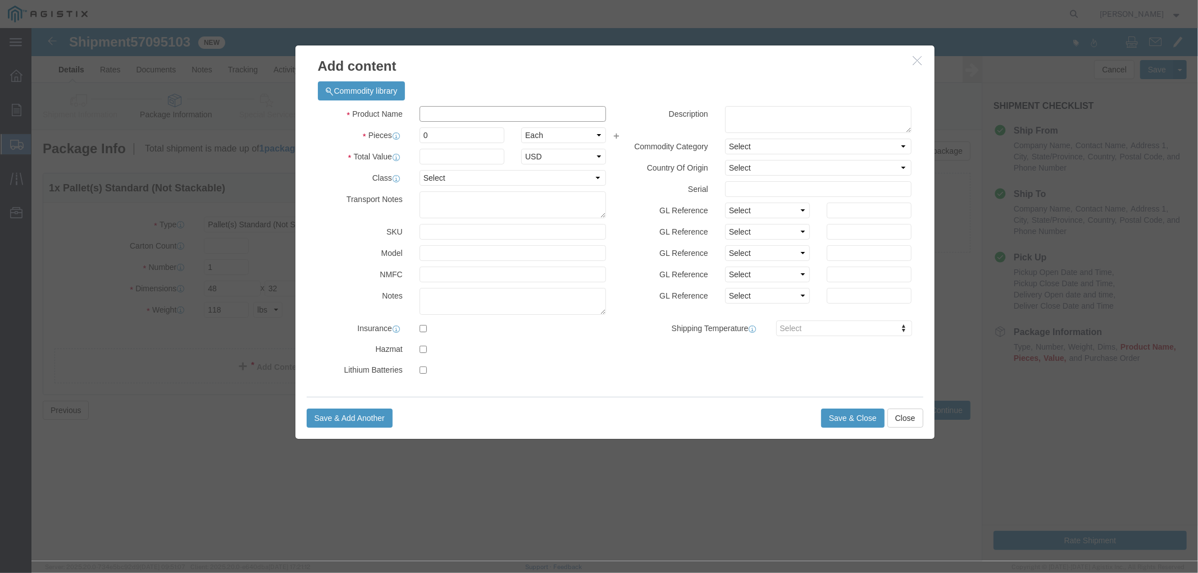
click input "text"
type input "t"
type input "Telecommunication Equipment"
drag, startPoint x: 427, startPoint y: 101, endPoint x: 357, endPoint y: 97, distance: 70.3
click div "Product Name Telecommunication Equipment Pieces 0 Select Bag Barrels 100Board F…"
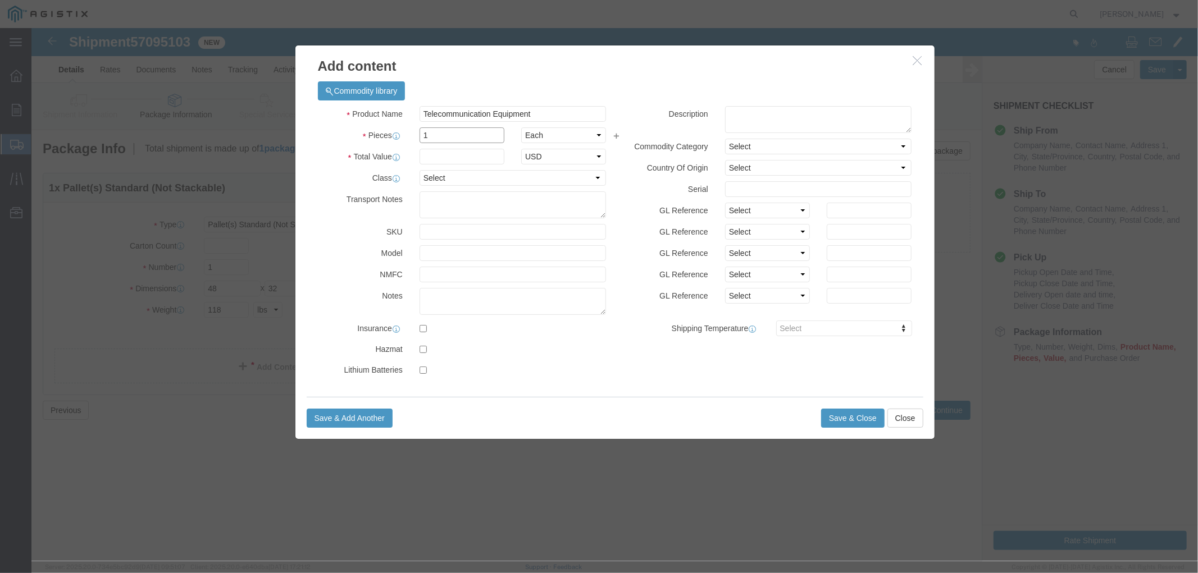
type input "1"
drag, startPoint x: 419, startPoint y: 124, endPoint x: 431, endPoint y: 126, distance: 11.5
click input "text"
paste input "12,551.7"
type input "12,551.80"
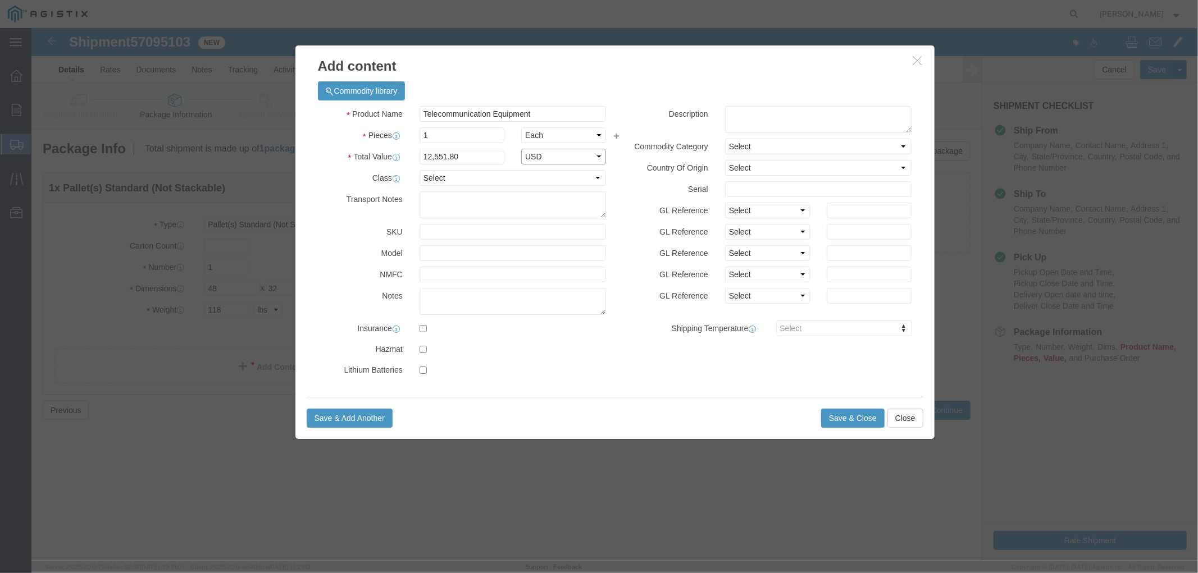
select select "USD"
click select "Select 50 55 60 65 70 85 92.5 100 125 175 250 300 400"
select select "55"
click select "Select 50 55 60 65 70 85 92.5 100 125 175 250 300 400"
click button "Save & Close"
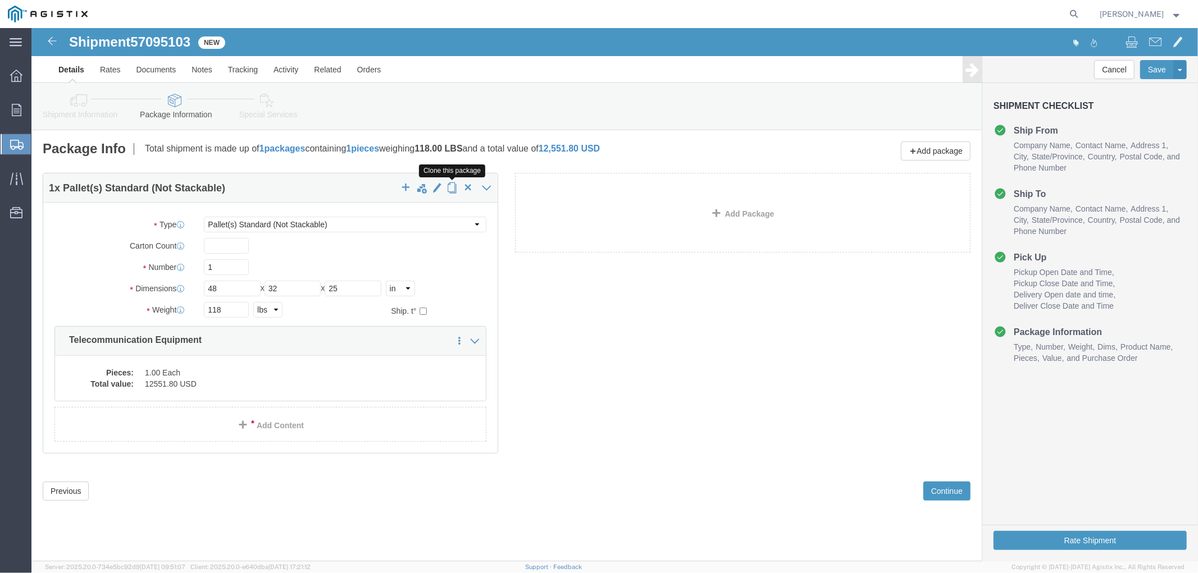
click span "button"
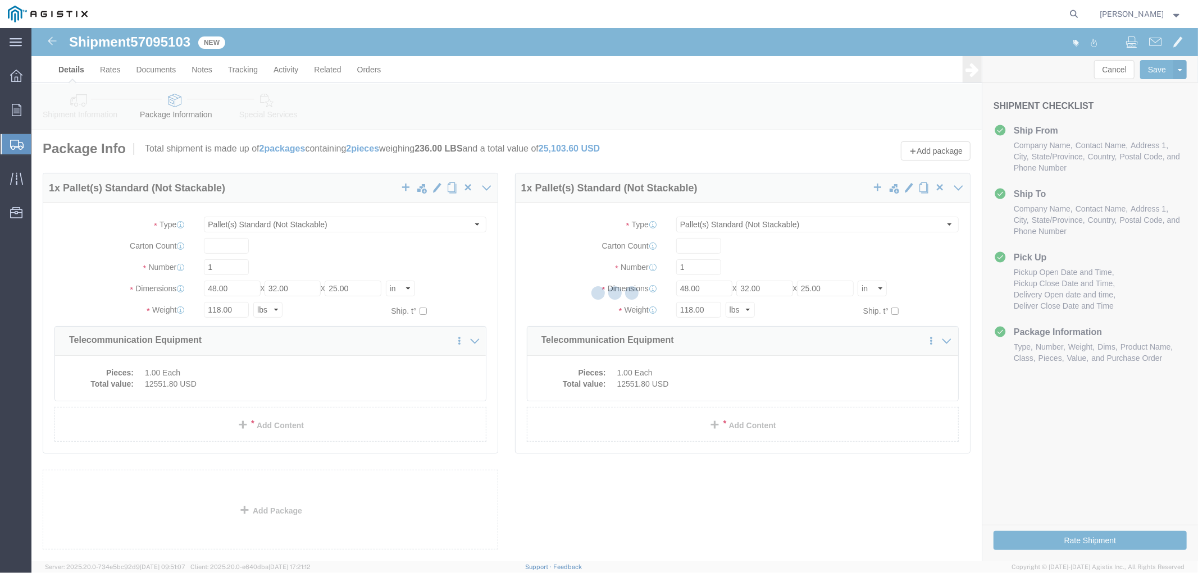
select select "PSNS"
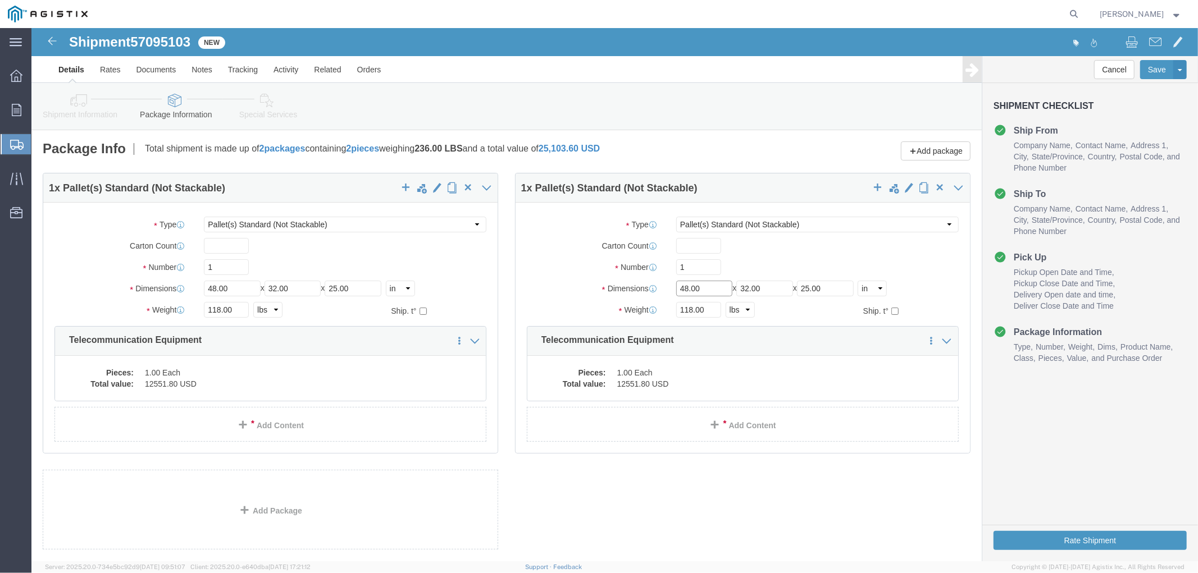
drag, startPoint x: 663, startPoint y: 259, endPoint x: 520, endPoint y: 252, distance: 143.4
click div "Package Type Select Bulk Bundle(s) Cardboard Box(es) Carton(s) Crate(s) Drum(s)…"
type input "104"
type input "30"
type input "34"
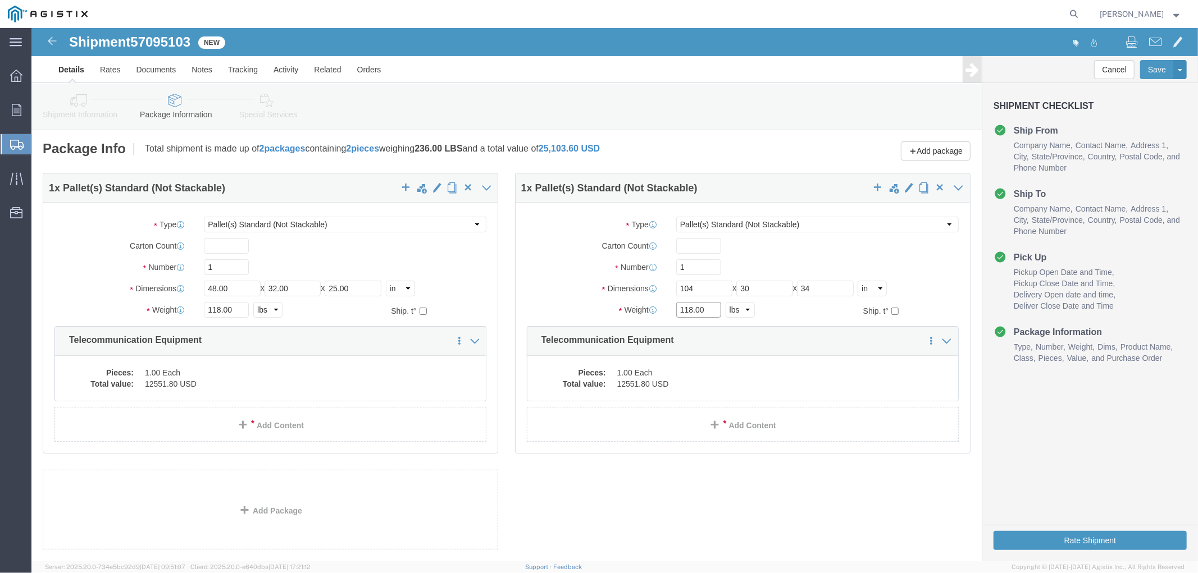
drag, startPoint x: 678, startPoint y: 282, endPoint x: 585, endPoint y: 293, distance: 93.8
click div "Weight 118.00 Select kgs lbs Ship. t°"
type input "318"
click button "Rate Shipment"
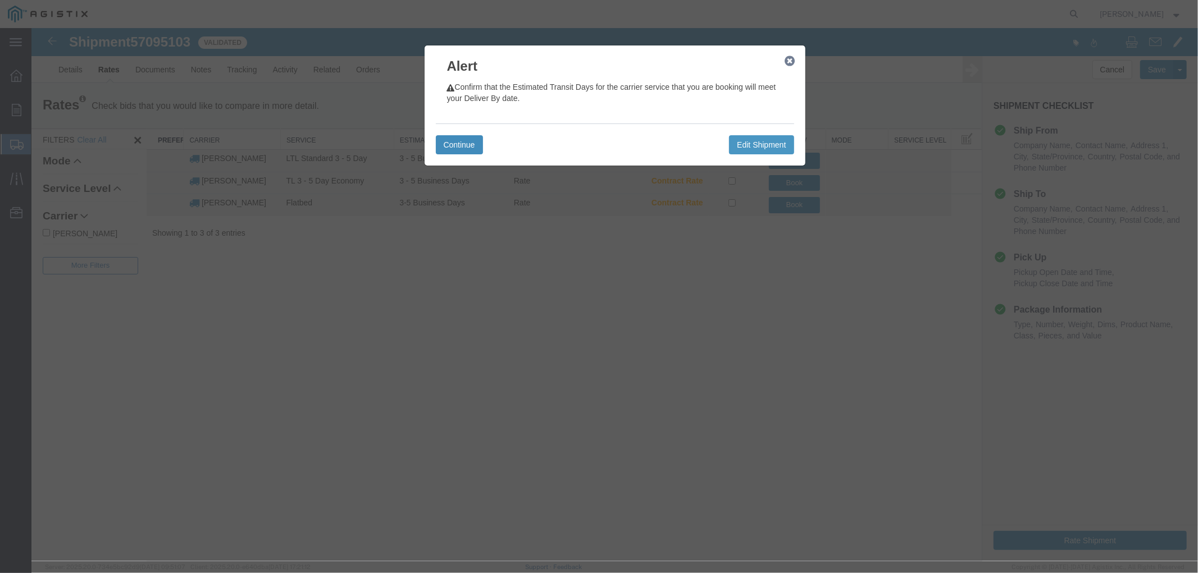
click at [470, 140] on button "Continue" at bounding box center [458, 144] width 47 height 19
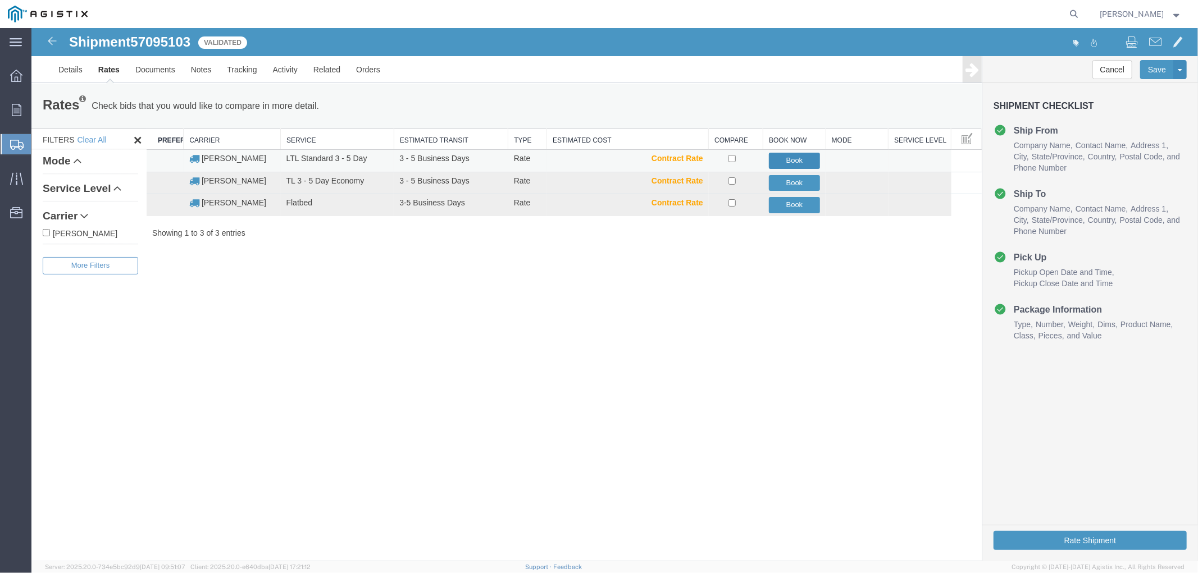
click at [793, 161] on button "Book" at bounding box center [794, 160] width 52 height 16
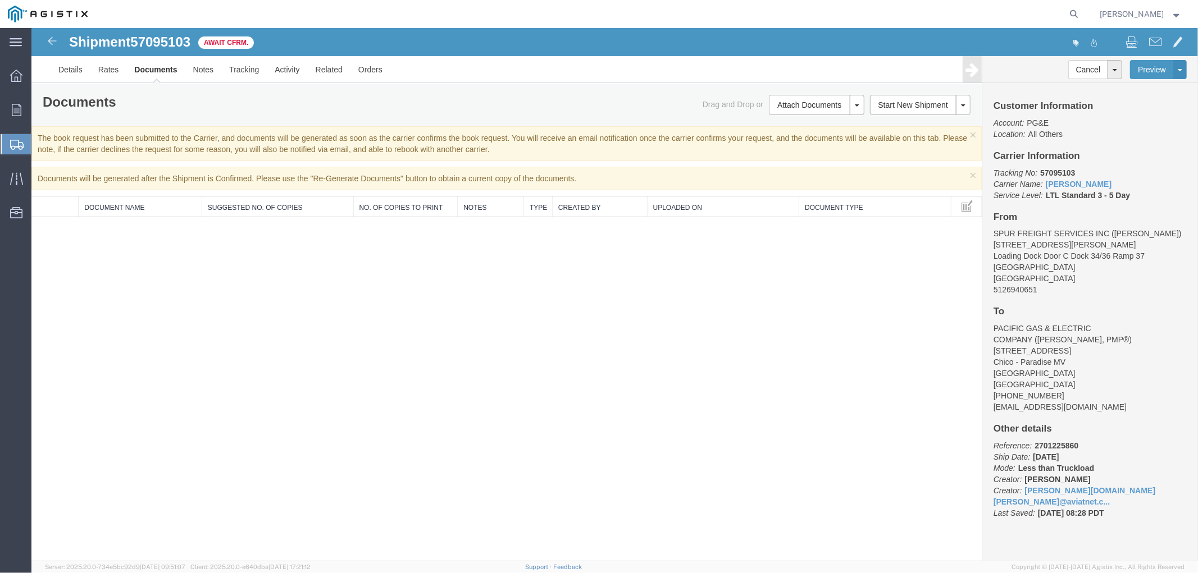
click at [1065, 169] on b "57095103" at bounding box center [1056, 172] width 35 height 9
copy b "57095103"
